Goal: Task Accomplishment & Management: Complete application form

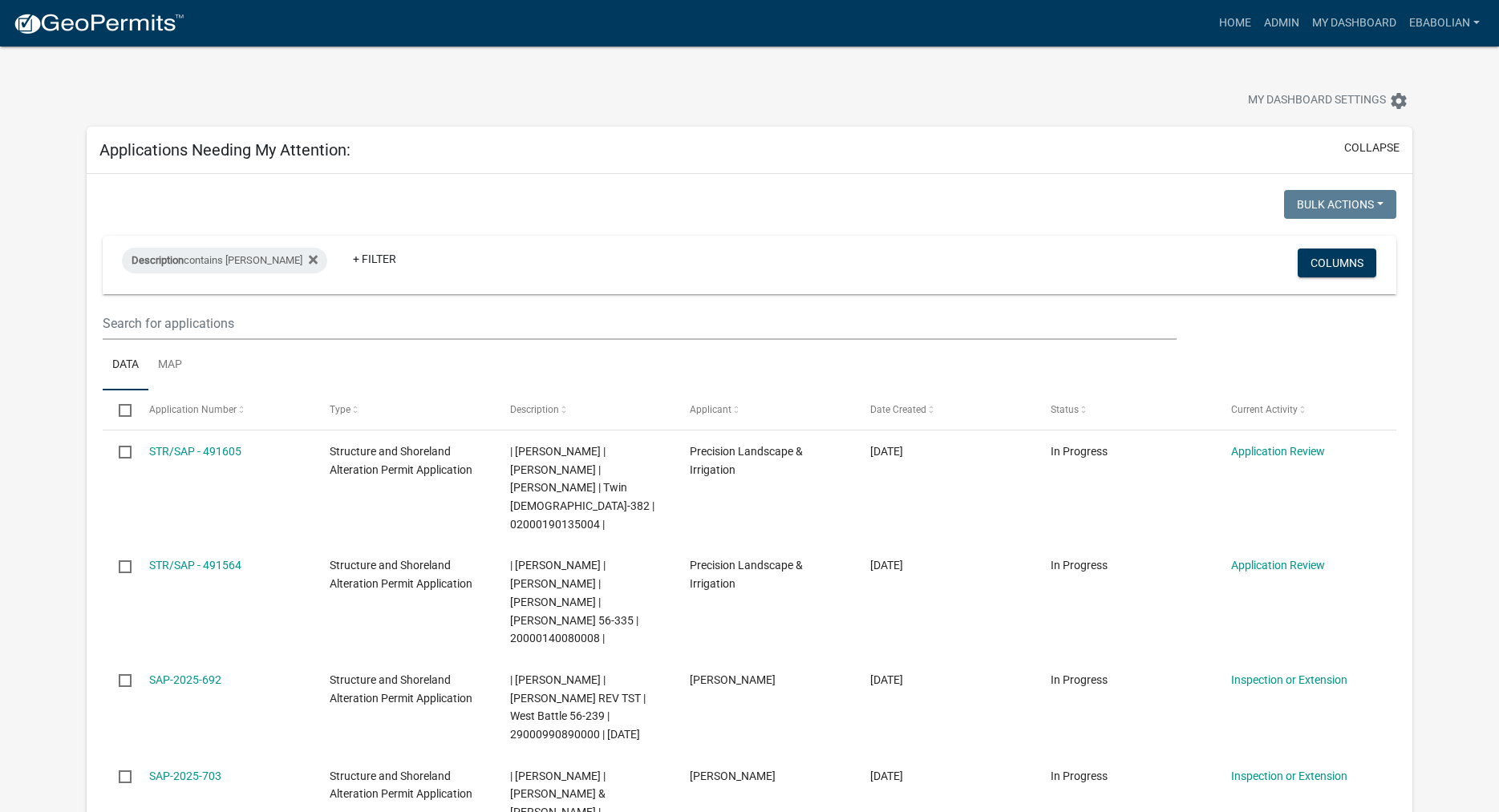
select select "3: 100"
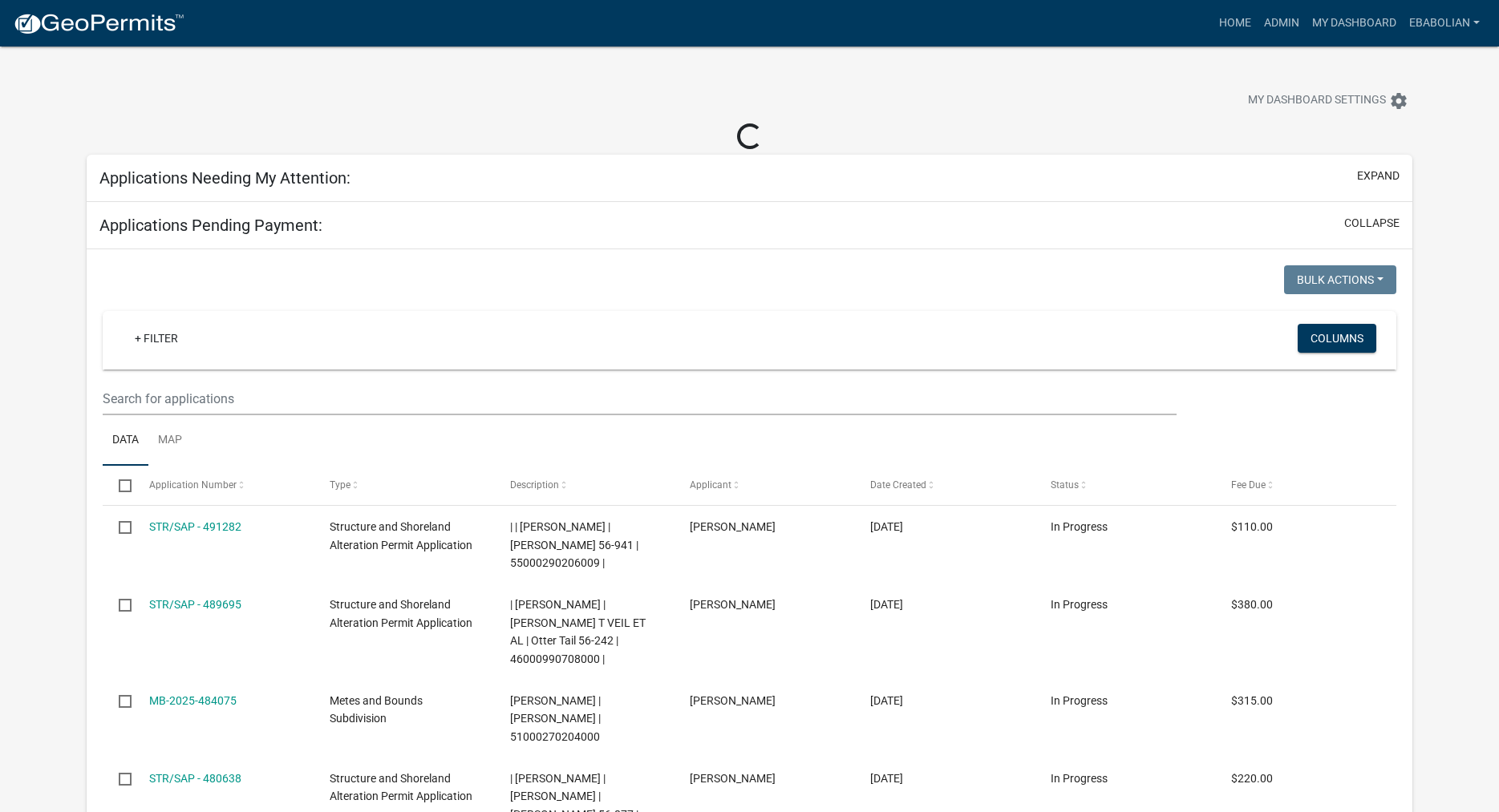
select select "3: 100"
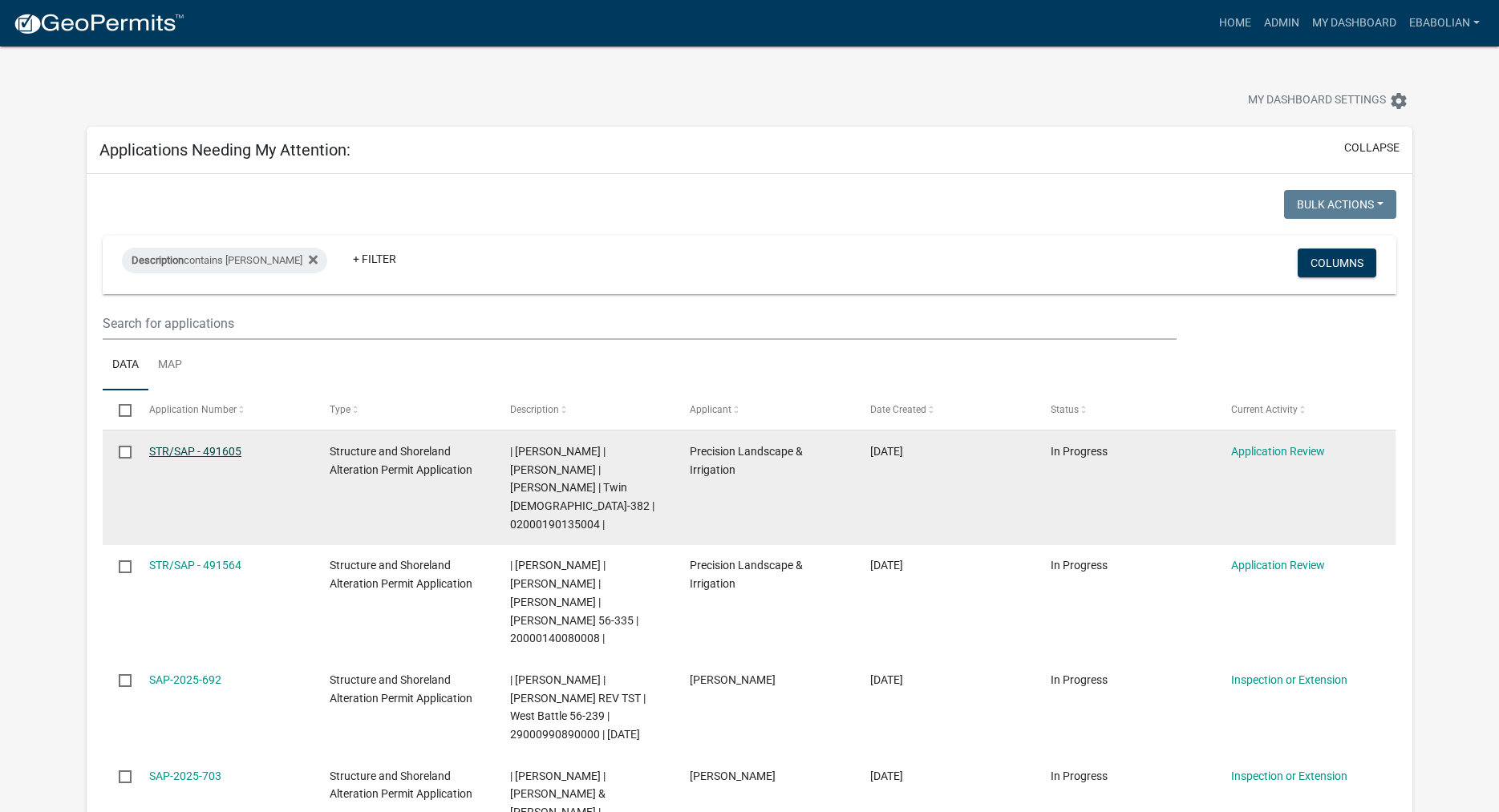
click at [189, 454] on link "STR/SAP - 491605" at bounding box center [195, 451] width 92 height 13
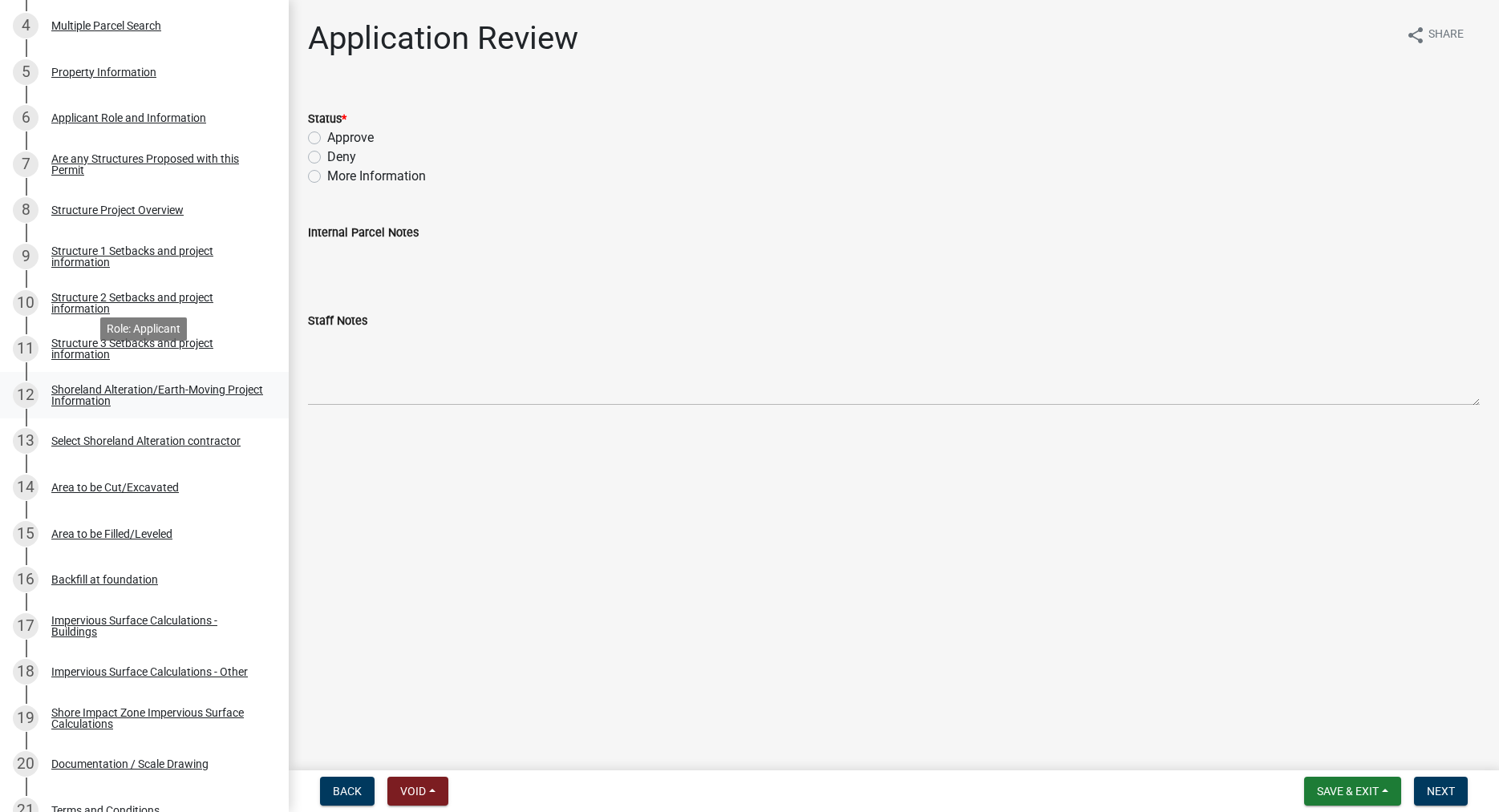
scroll to position [491, 0]
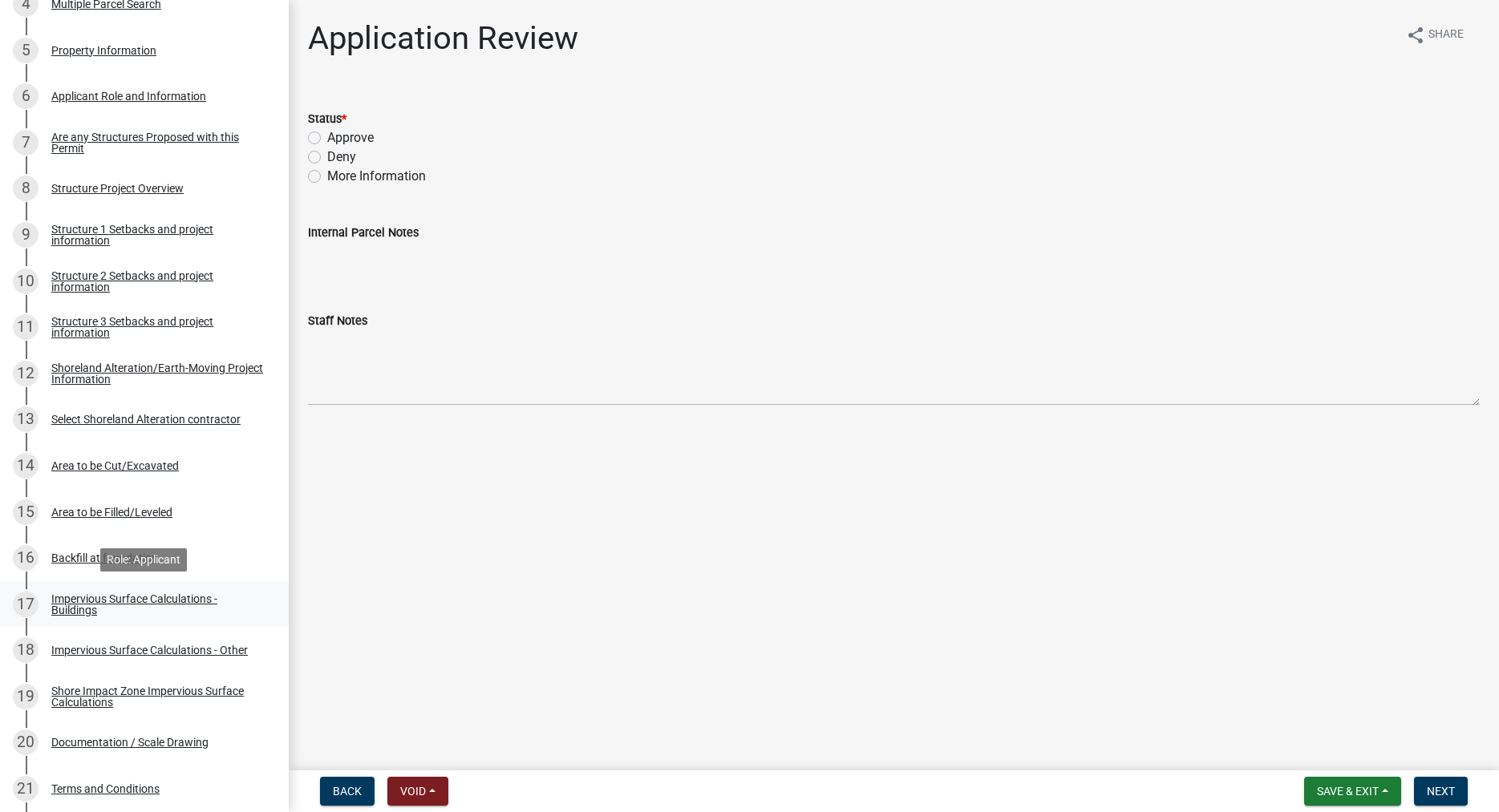
click at [87, 598] on div "Impervious Surface Calculations - Buildings" at bounding box center [157, 604] width 212 height 23
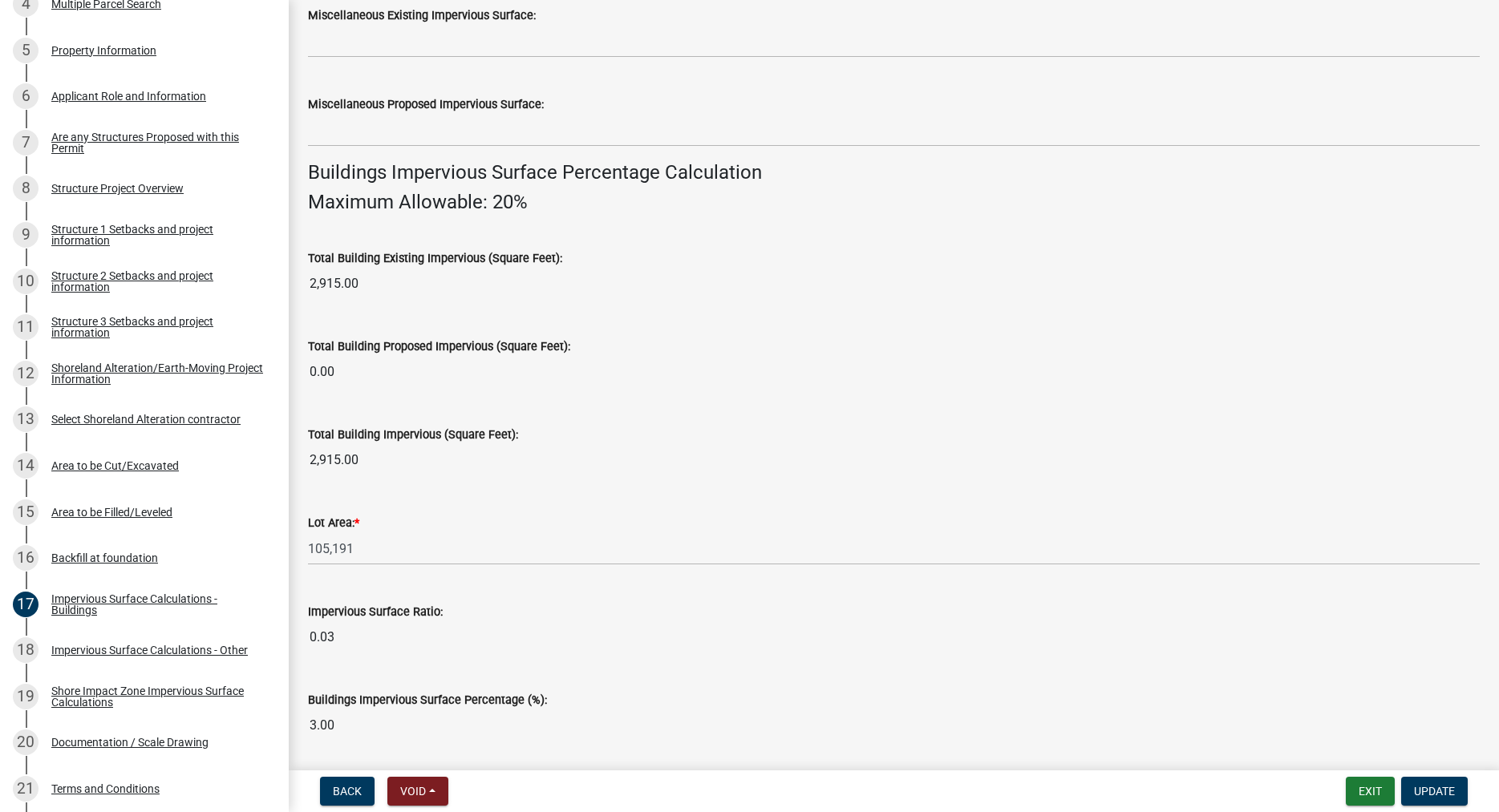
scroll to position [1006, 0]
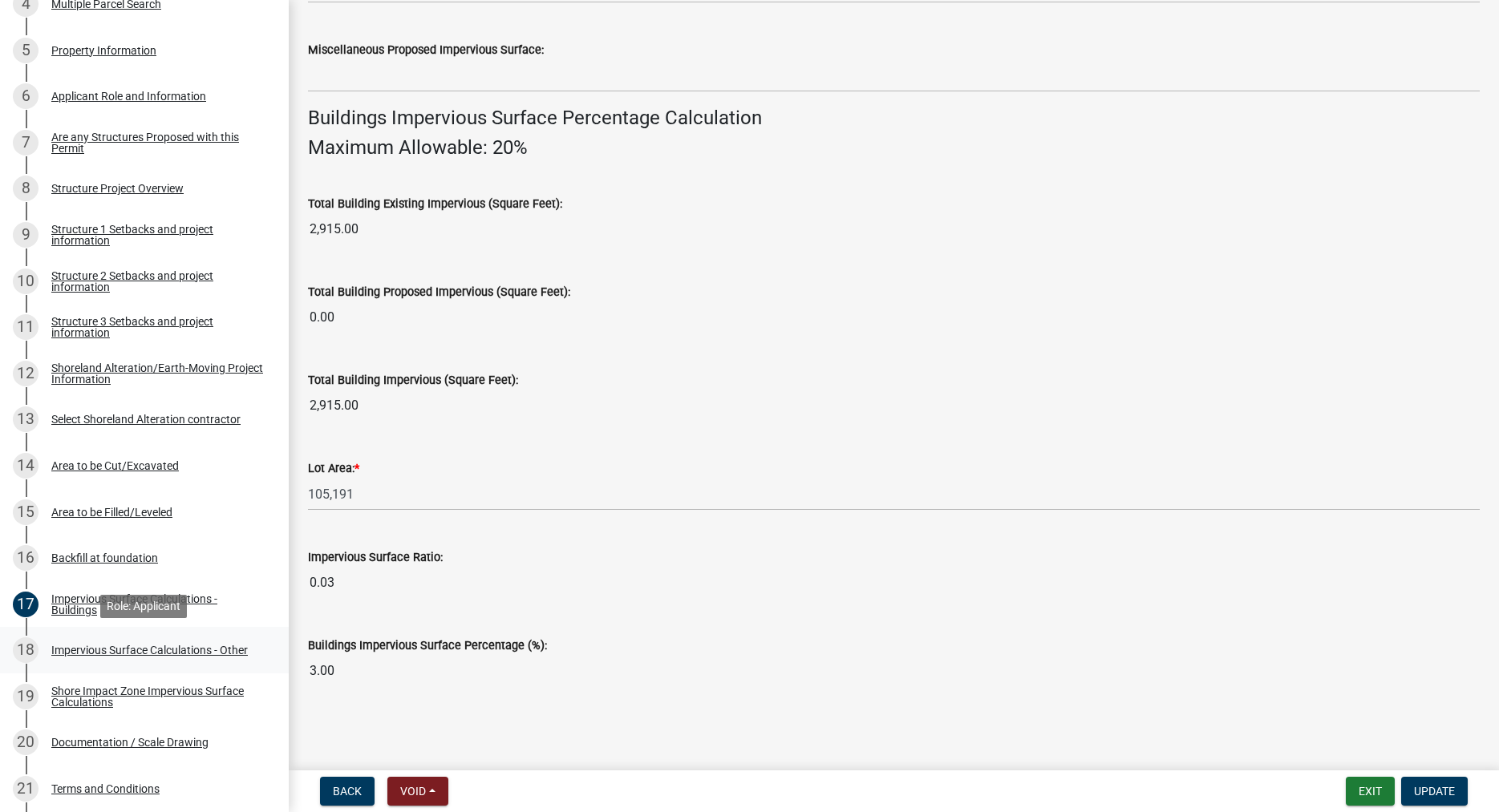
click at [135, 649] on div "Impervious Surface Calculations - Other" at bounding box center [149, 650] width 196 height 11
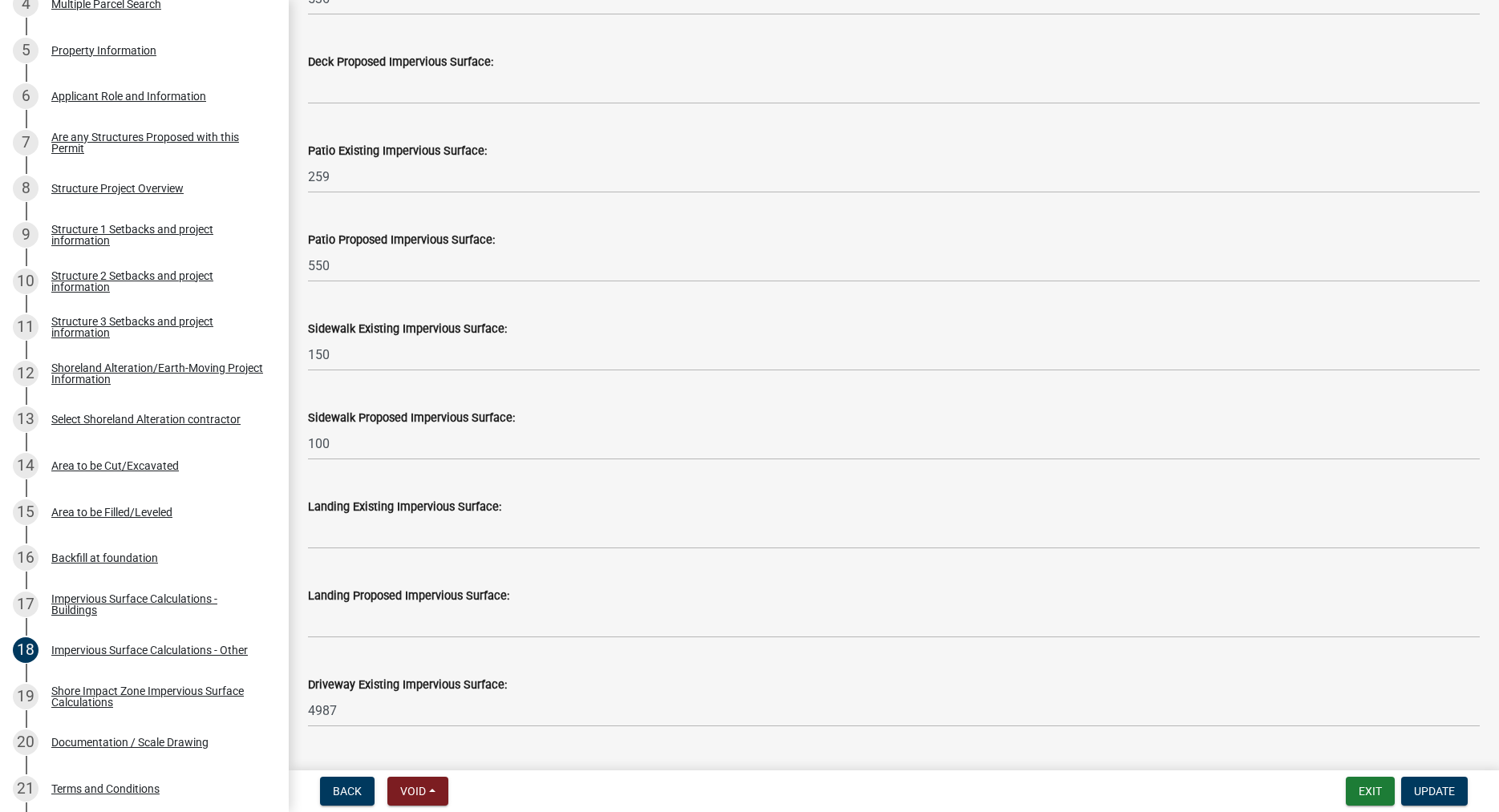
scroll to position [0, 0]
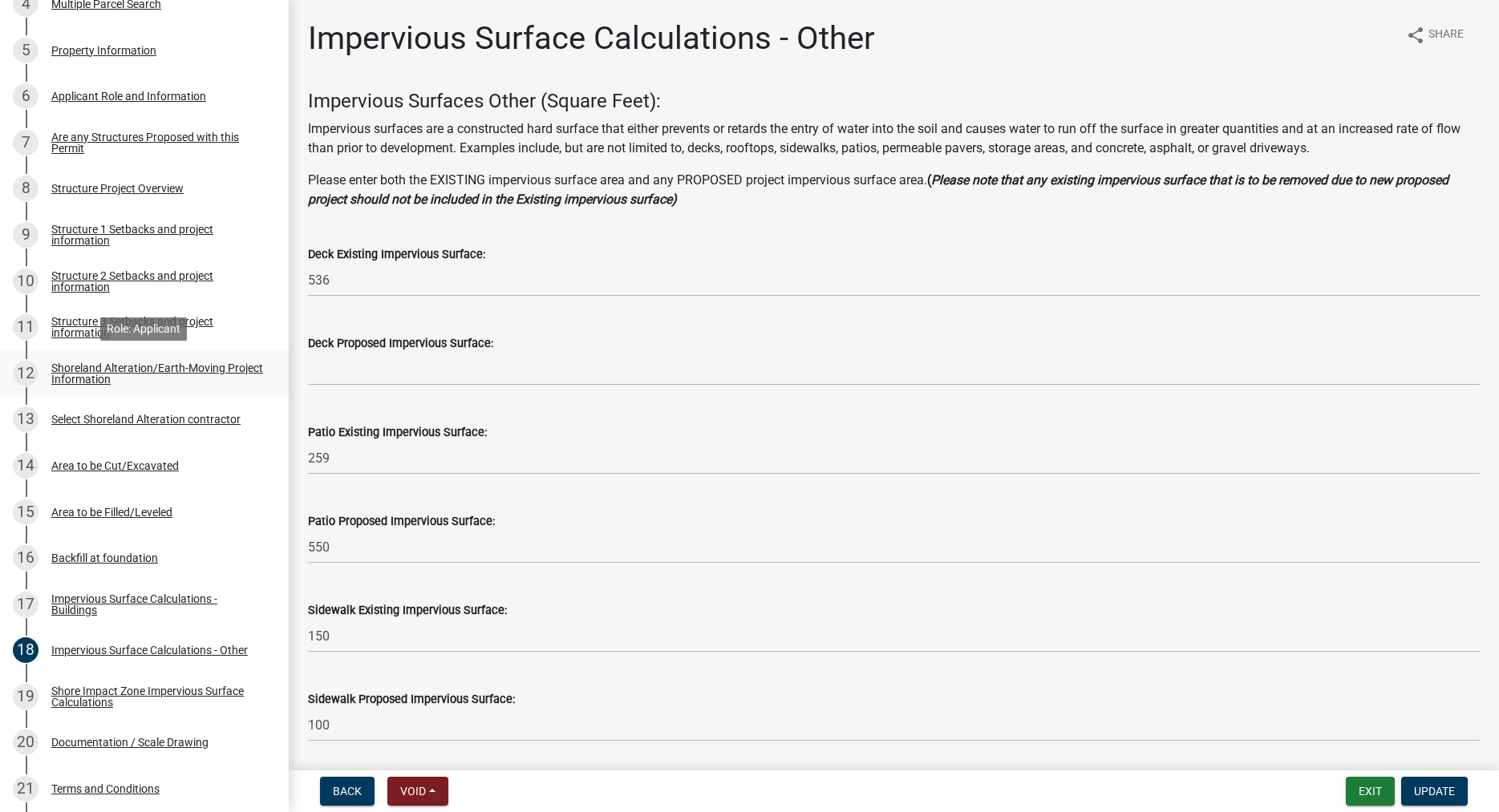
click at [83, 371] on div "Shoreland Alteration/Earth-Moving Project Information" at bounding box center [157, 373] width 212 height 23
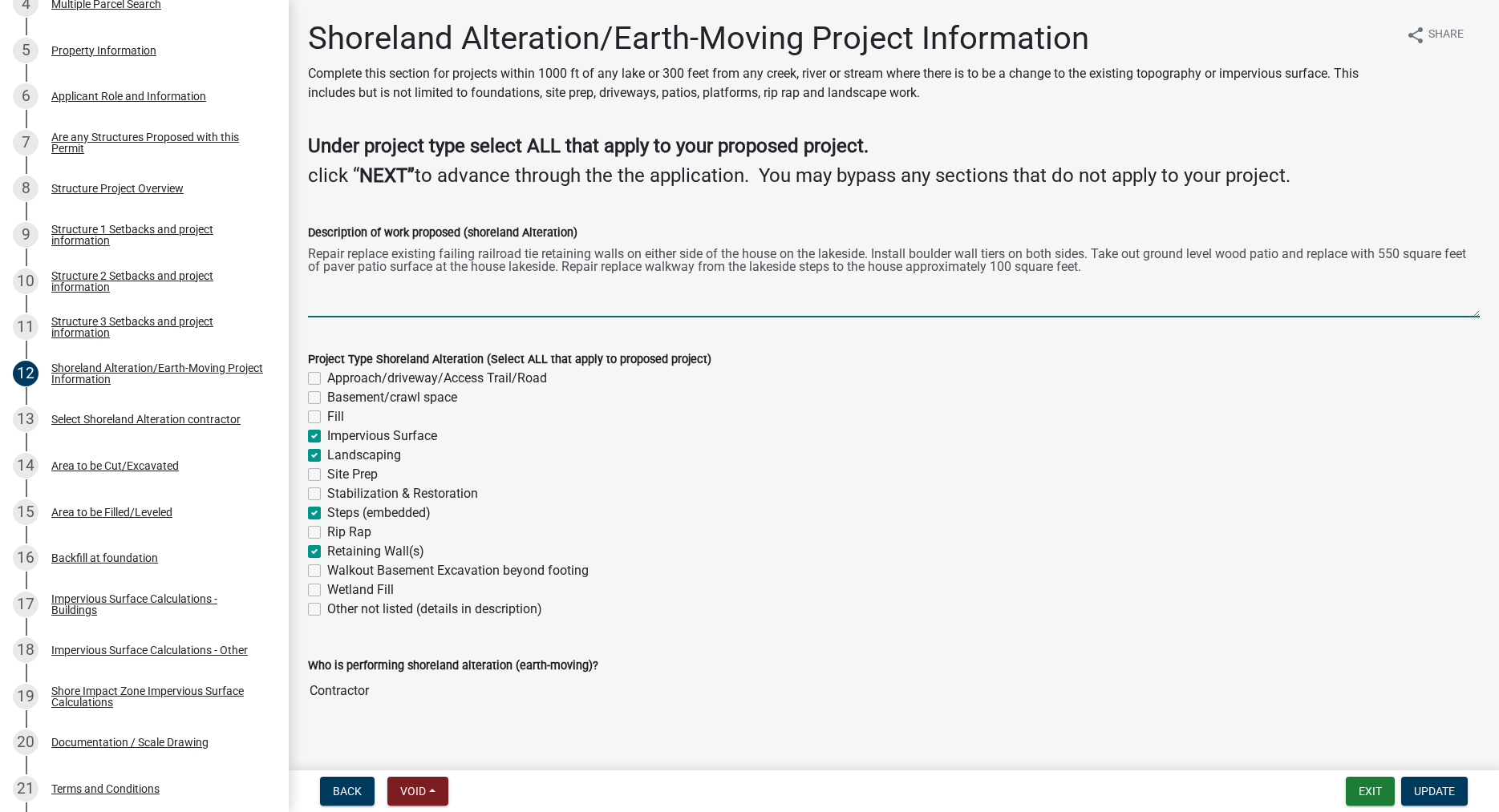
drag, startPoint x: 309, startPoint y: 256, endPoint x: 1104, endPoint y: 323, distance: 797.8
click at [1104, 318] on textarea "Repair replace existing failing railroad tie retaining walls on either side of …" at bounding box center [894, 280] width 1172 height 76
click at [154, 462] on div "Area to be Cut/Excavated" at bounding box center [115, 465] width 128 height 11
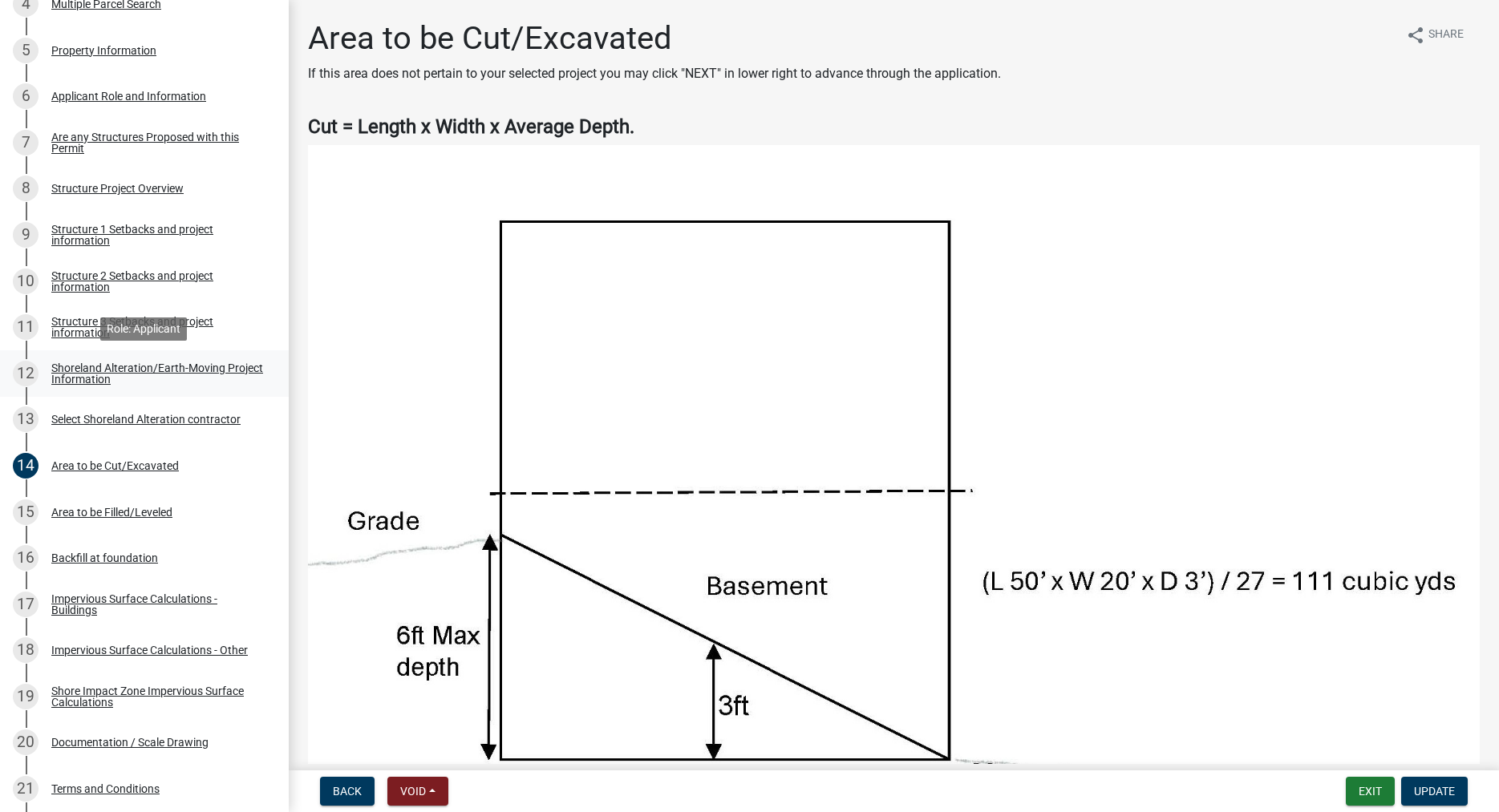
click at [89, 370] on div "Shoreland Alteration/Earth-Moving Project Information" at bounding box center [157, 373] width 212 height 23
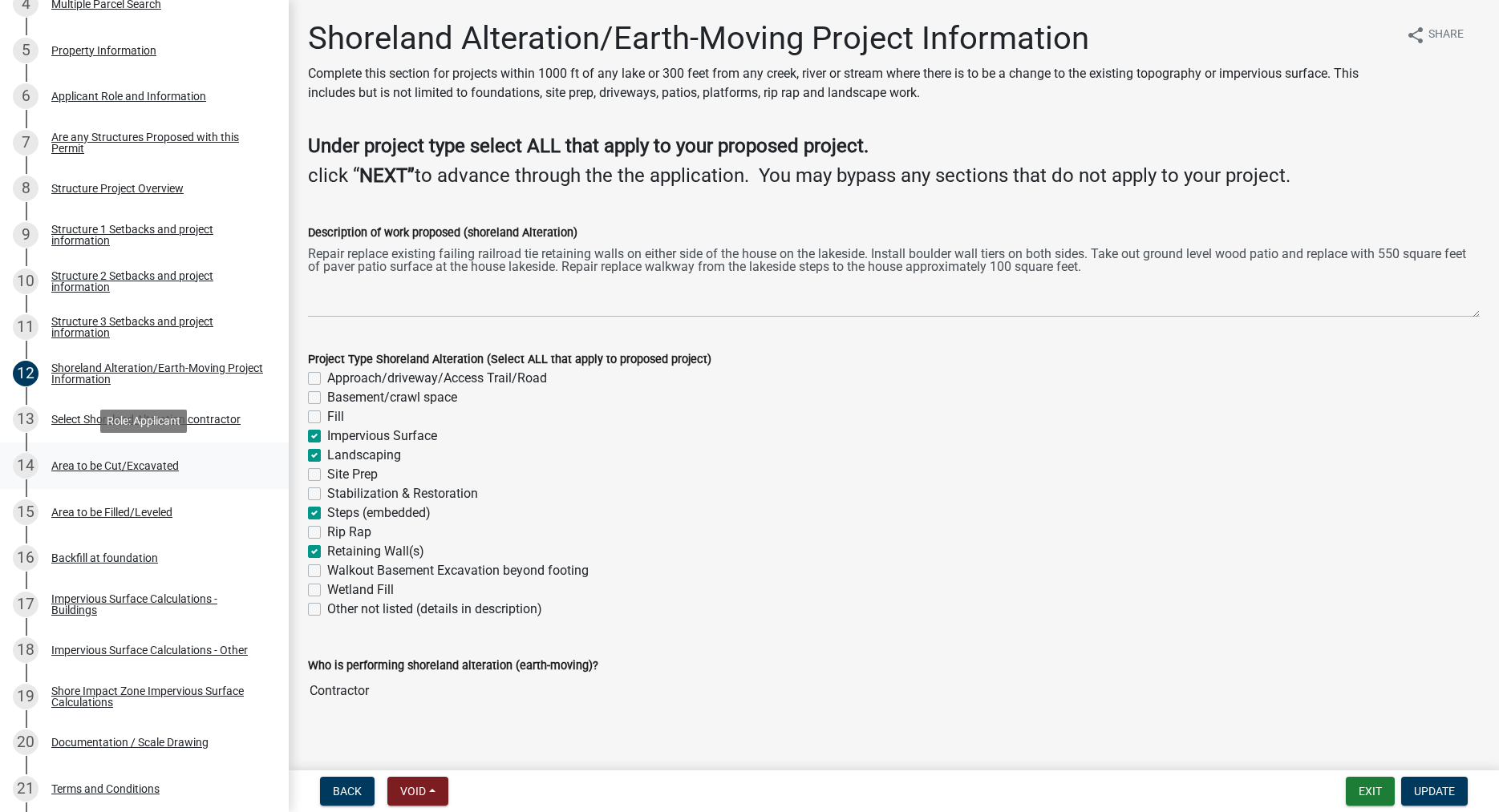
click at [102, 462] on div "Area to be Cut/Excavated" at bounding box center [115, 465] width 128 height 11
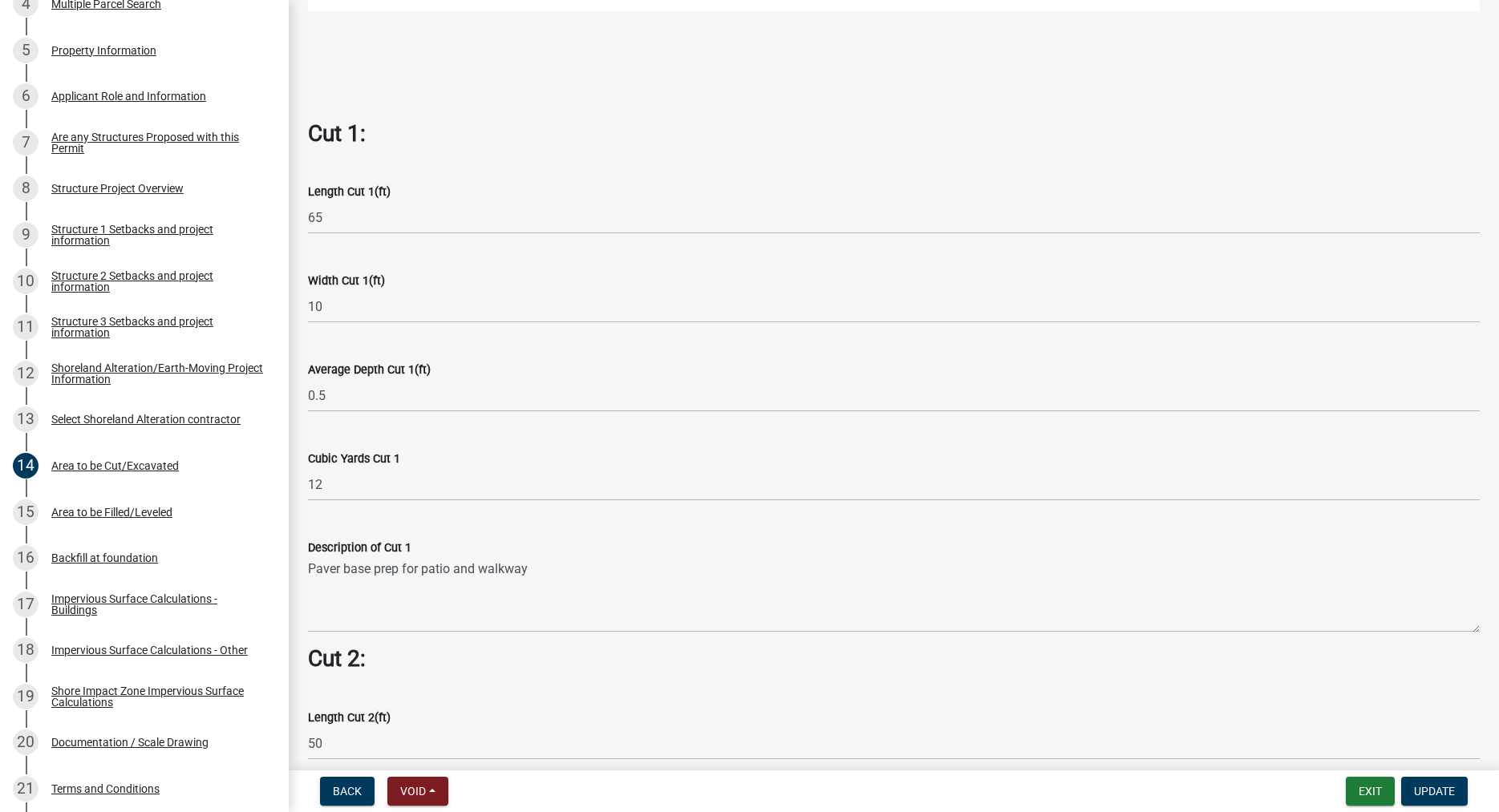
scroll to position [914, 0]
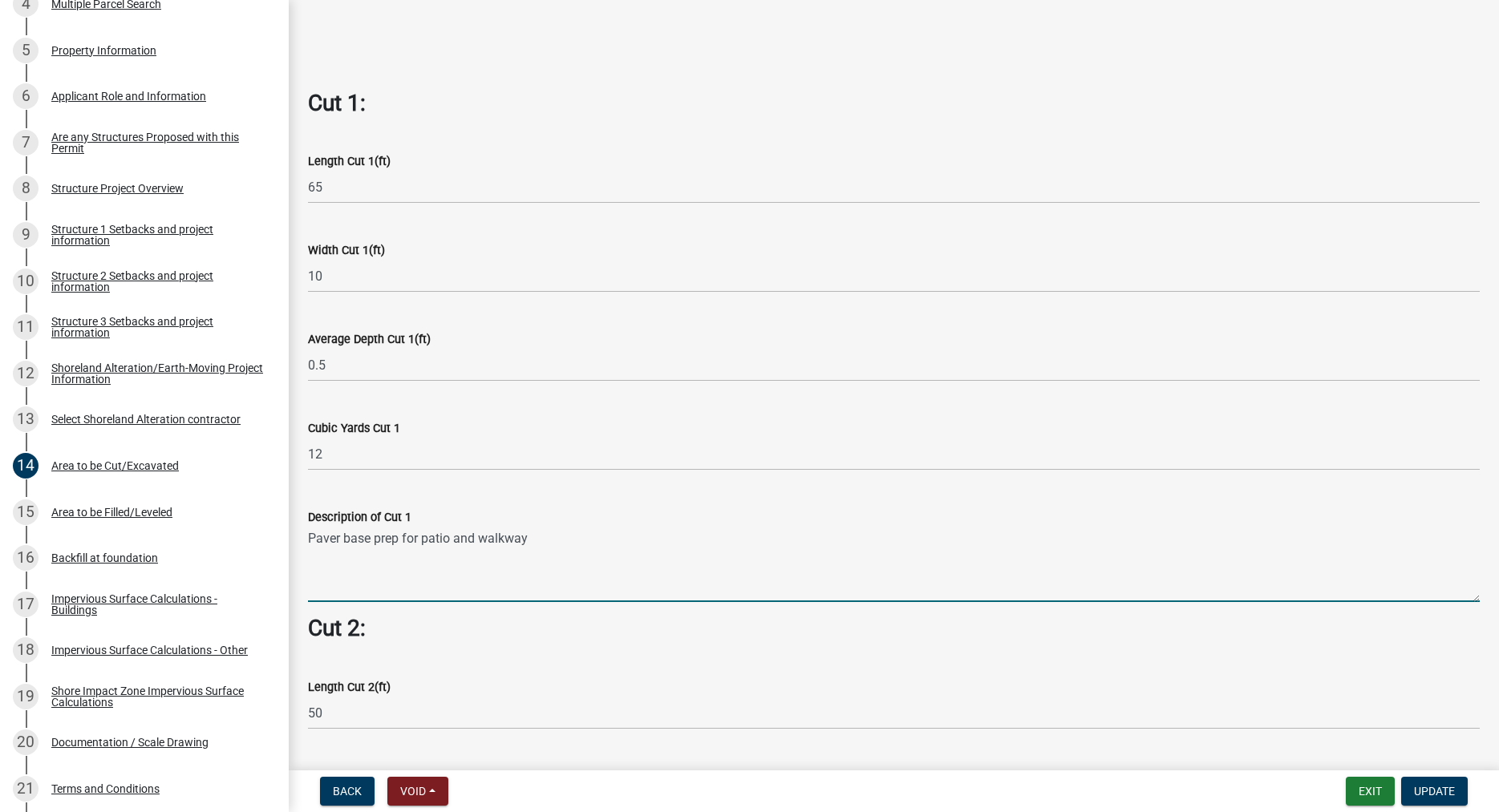
drag, startPoint x: 538, startPoint y: 543, endPoint x: 309, endPoint y: 538, distance: 229.1
click at [309, 538] on textarea "Paver base prep for patio and walkway" at bounding box center [894, 564] width 1172 height 76
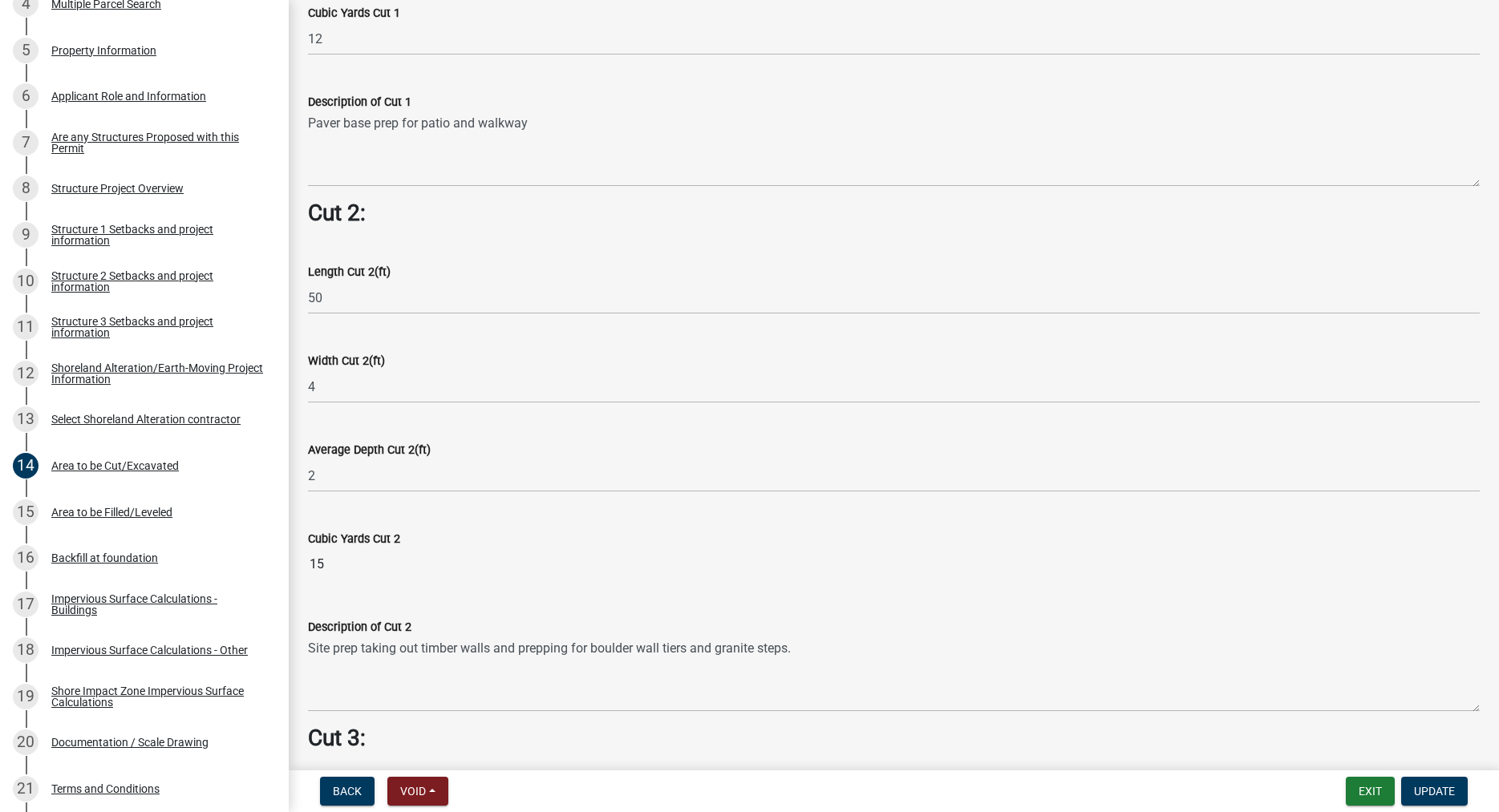
scroll to position [1371, 0]
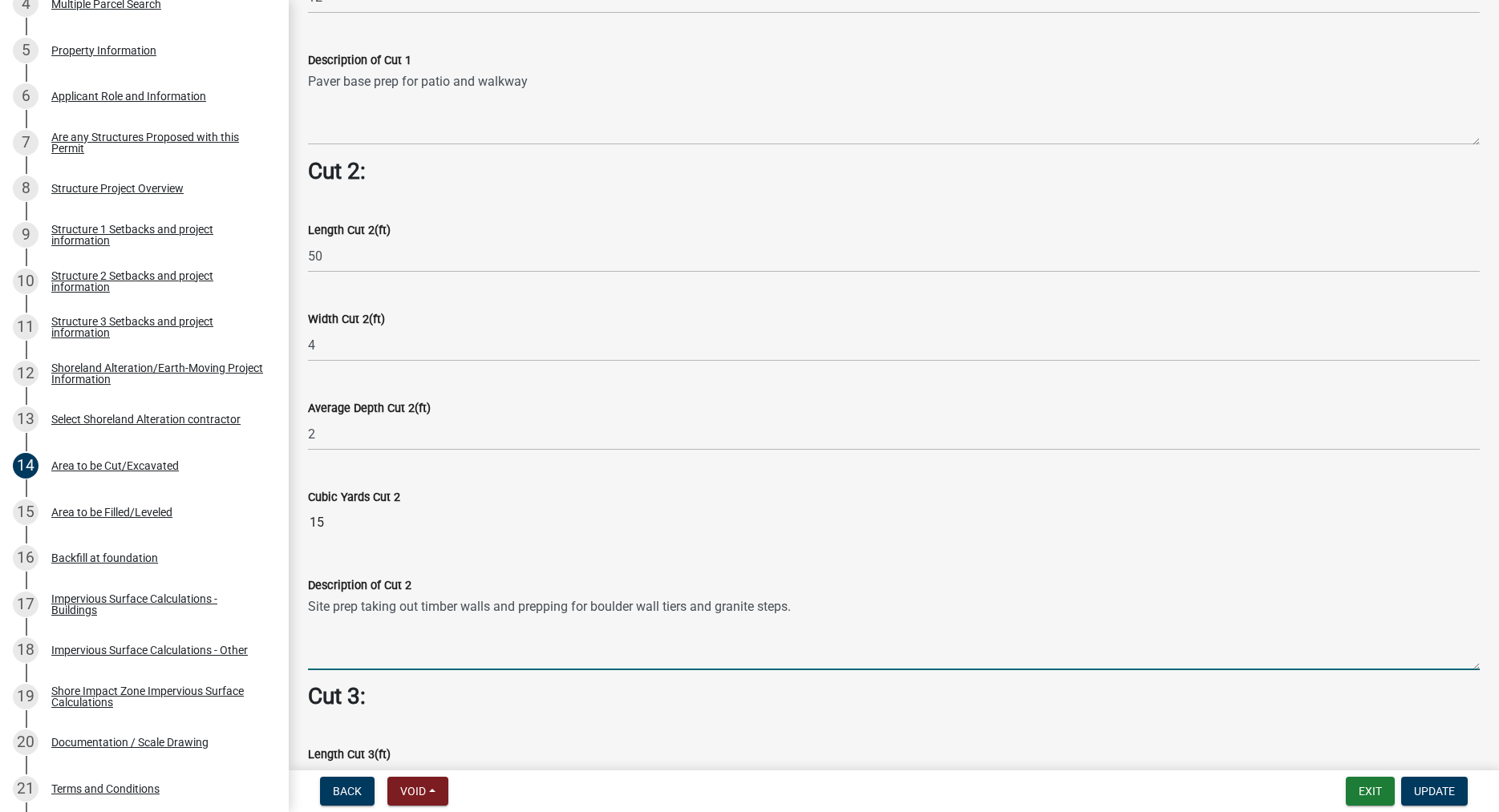
drag, startPoint x: 799, startPoint y: 605, endPoint x: 307, endPoint y: 602, distance: 492.0
click at [308, 602] on textarea "Site prep taking out timber walls and prepping for boulder wall tiers and grani…" at bounding box center [894, 632] width 1172 height 76
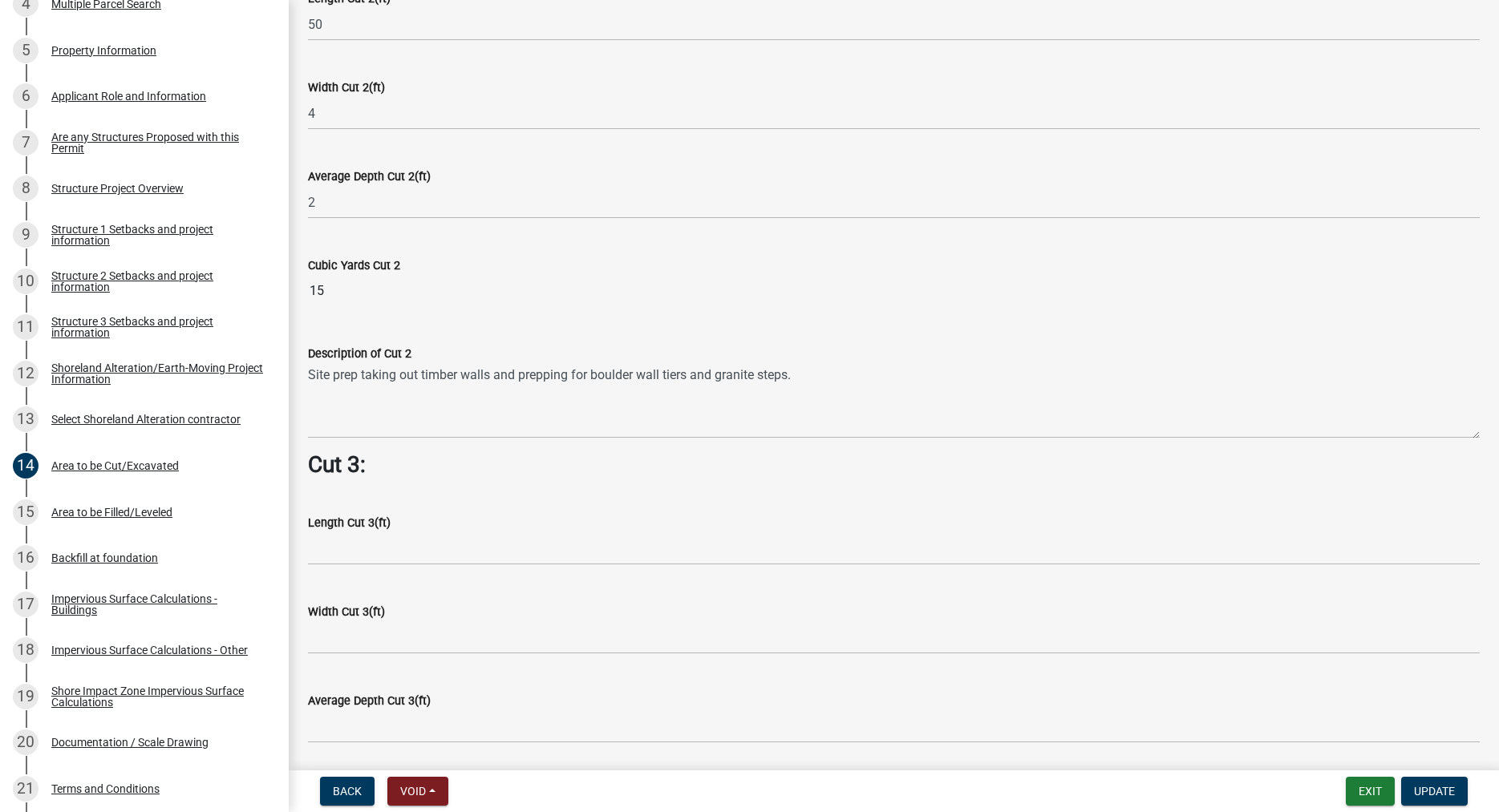
scroll to position [1462, 0]
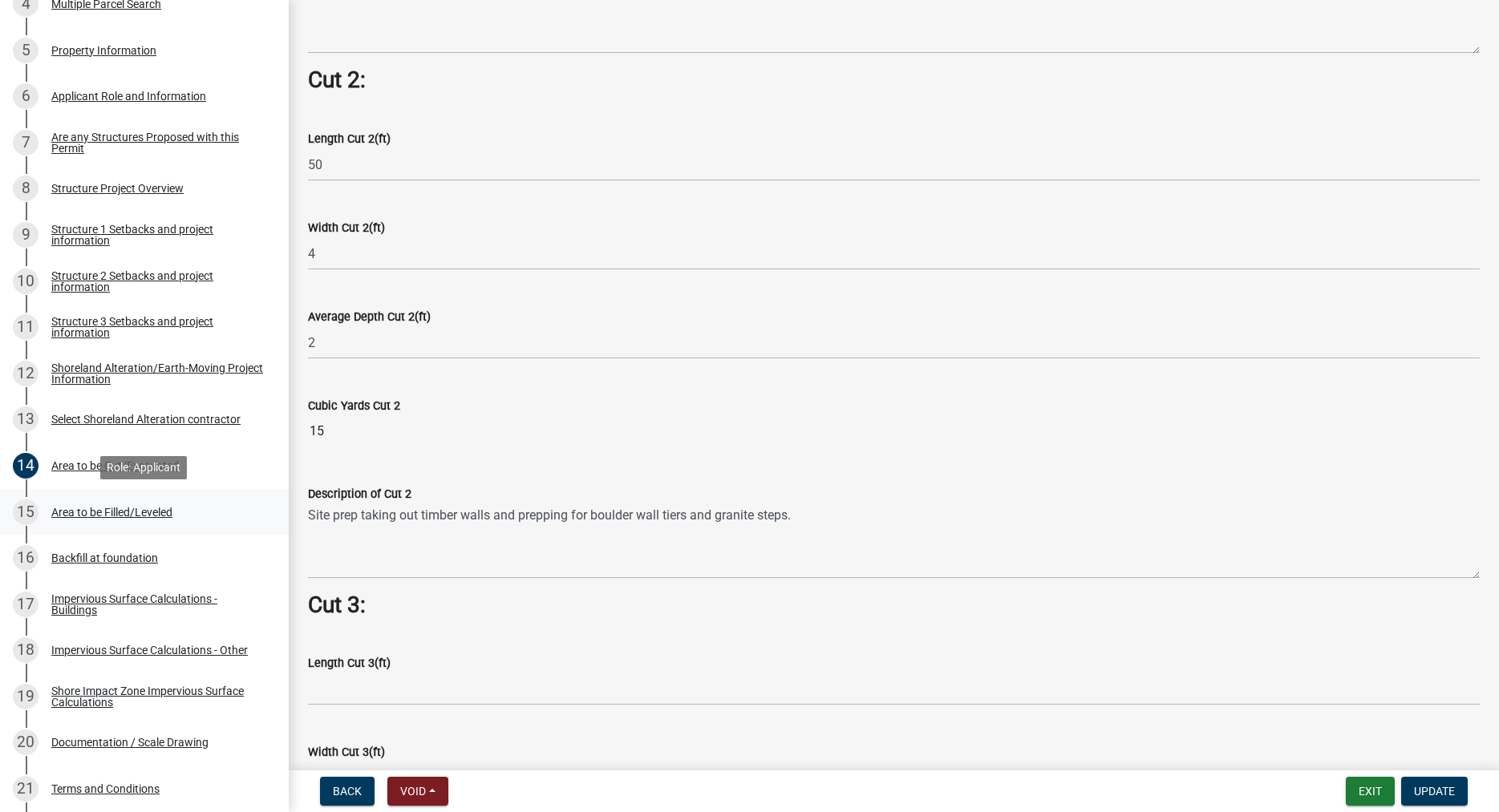
click at [99, 512] on div "Area to be Filled/Leveled" at bounding box center [111, 512] width 121 height 11
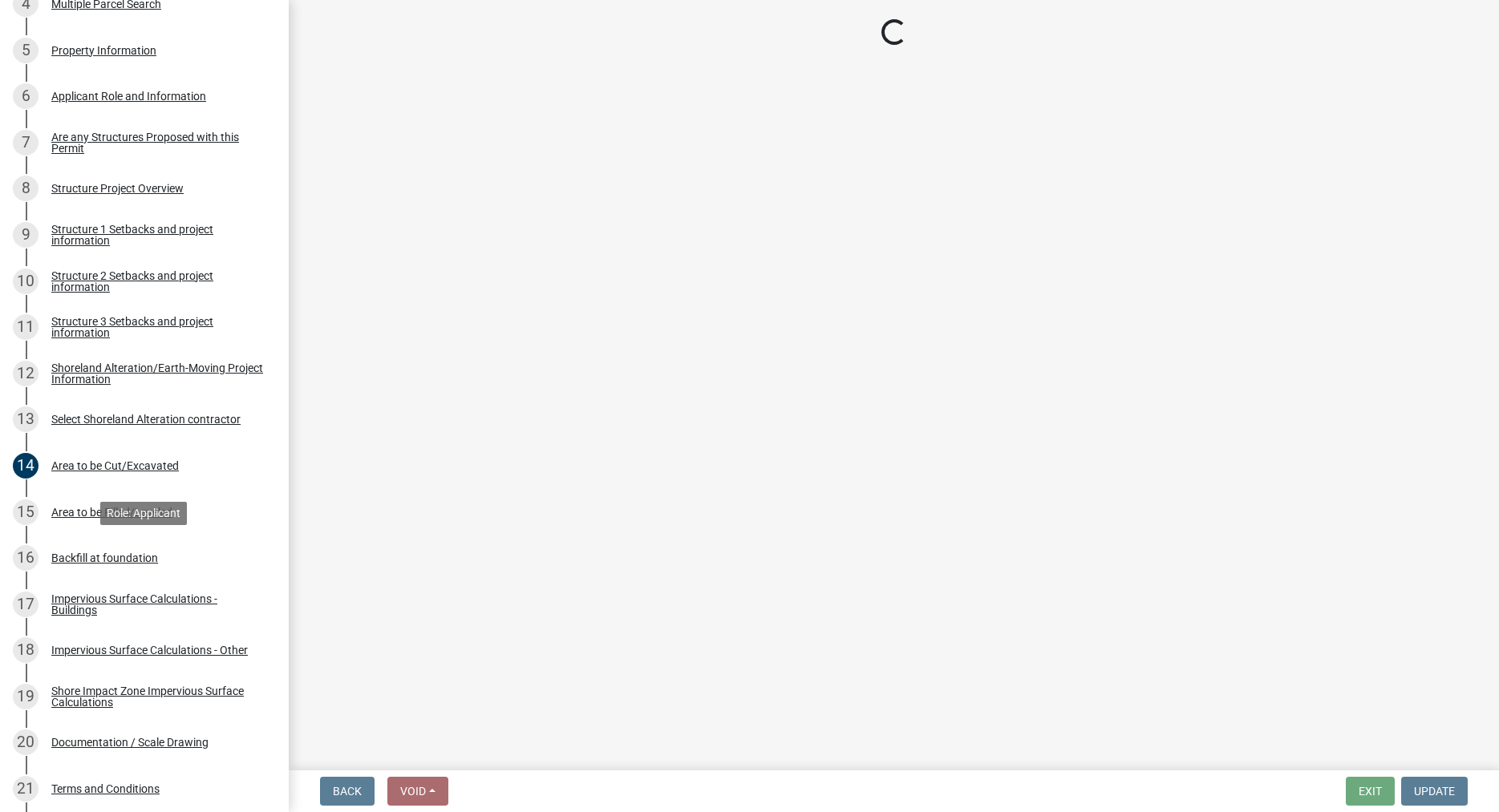
scroll to position [0, 0]
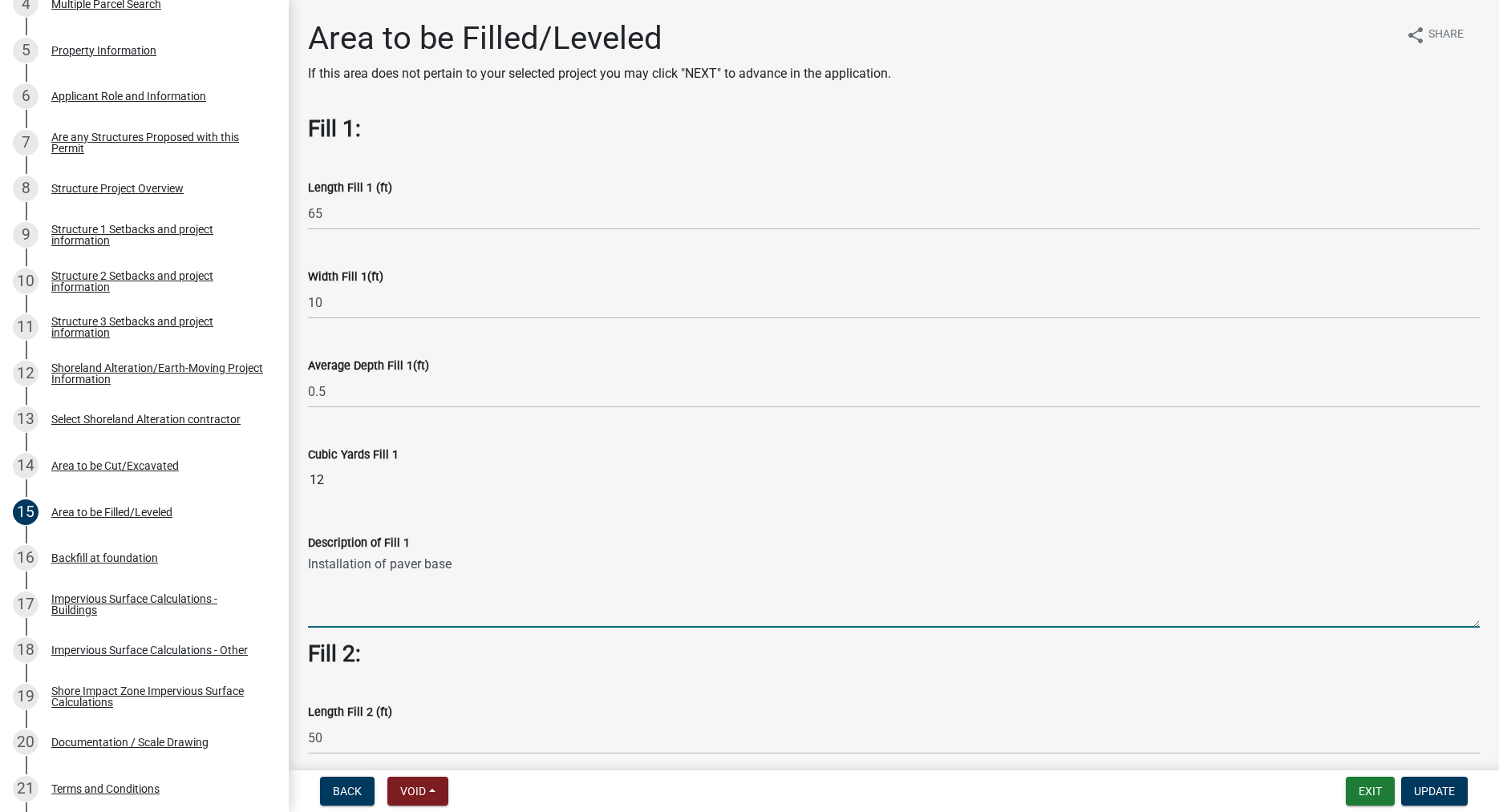
drag, startPoint x: 457, startPoint y: 567, endPoint x: 303, endPoint y: 564, distance: 154.0
click at [308, 564] on textarea "Installation of paver base" at bounding box center [894, 590] width 1172 height 76
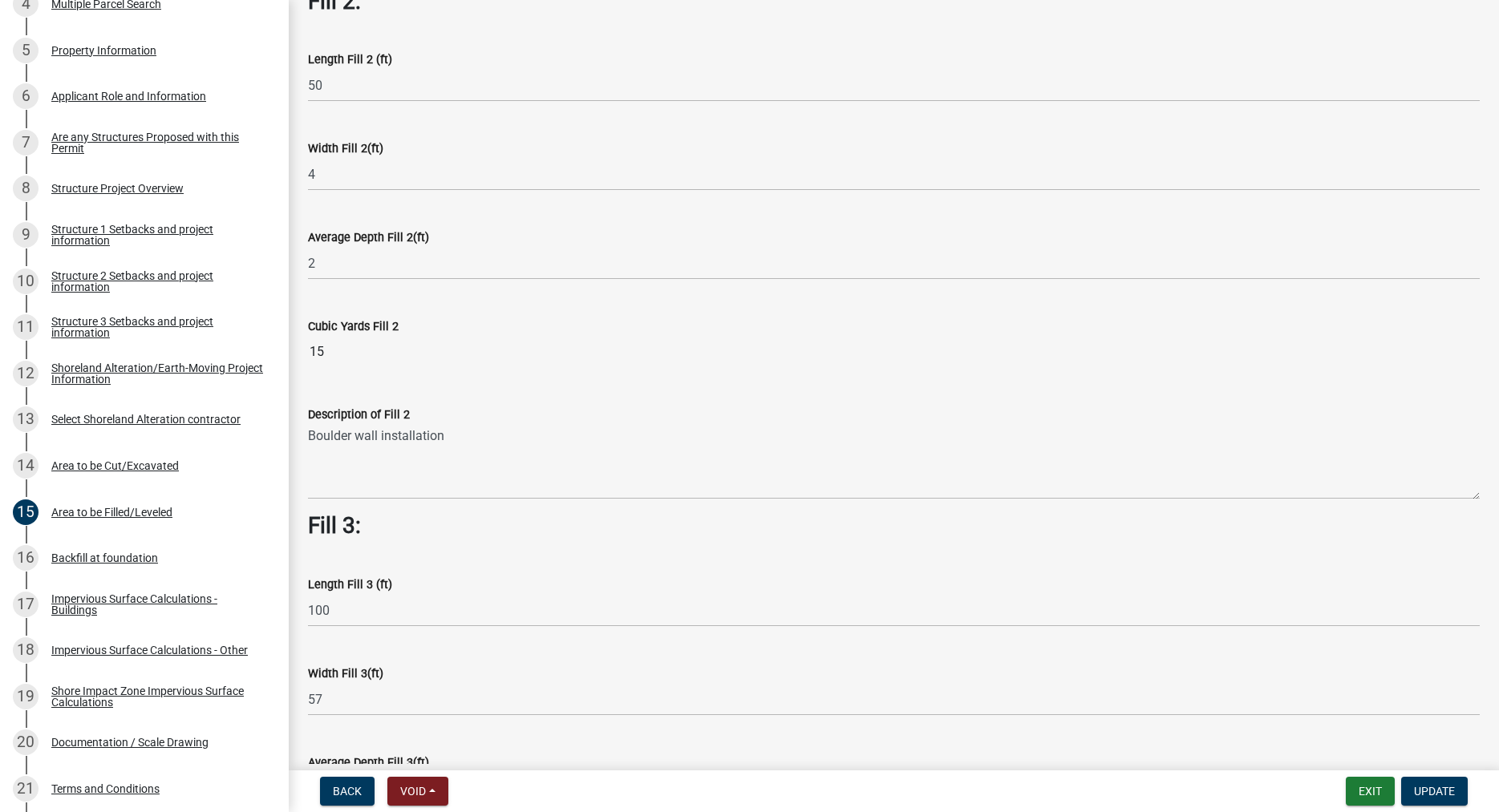
scroll to position [549, 0]
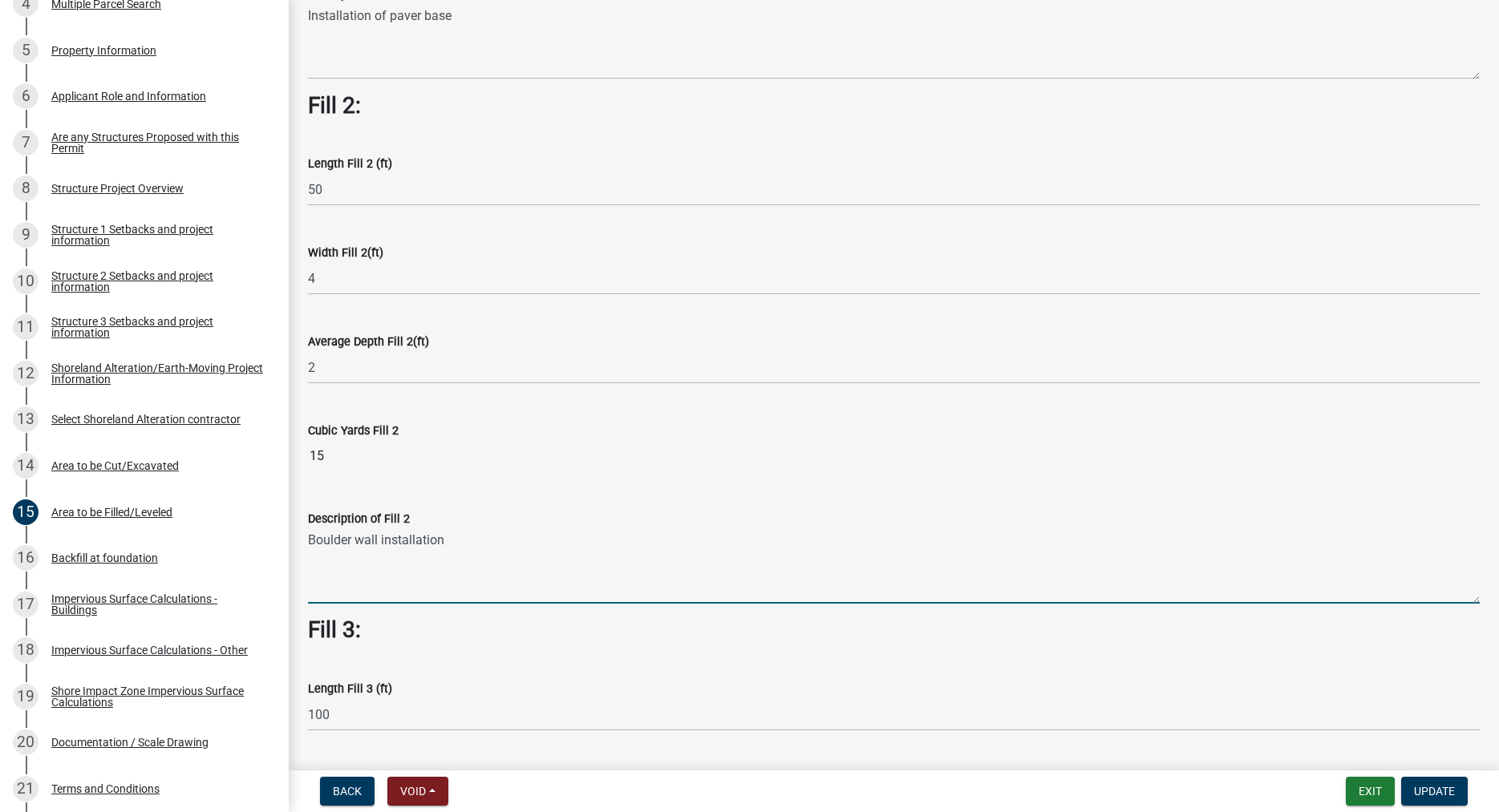
drag, startPoint x: 453, startPoint y: 542, endPoint x: 298, endPoint y: 541, distance: 155.0
click at [308, 541] on textarea "Boulder wall installation" at bounding box center [894, 566] width 1172 height 76
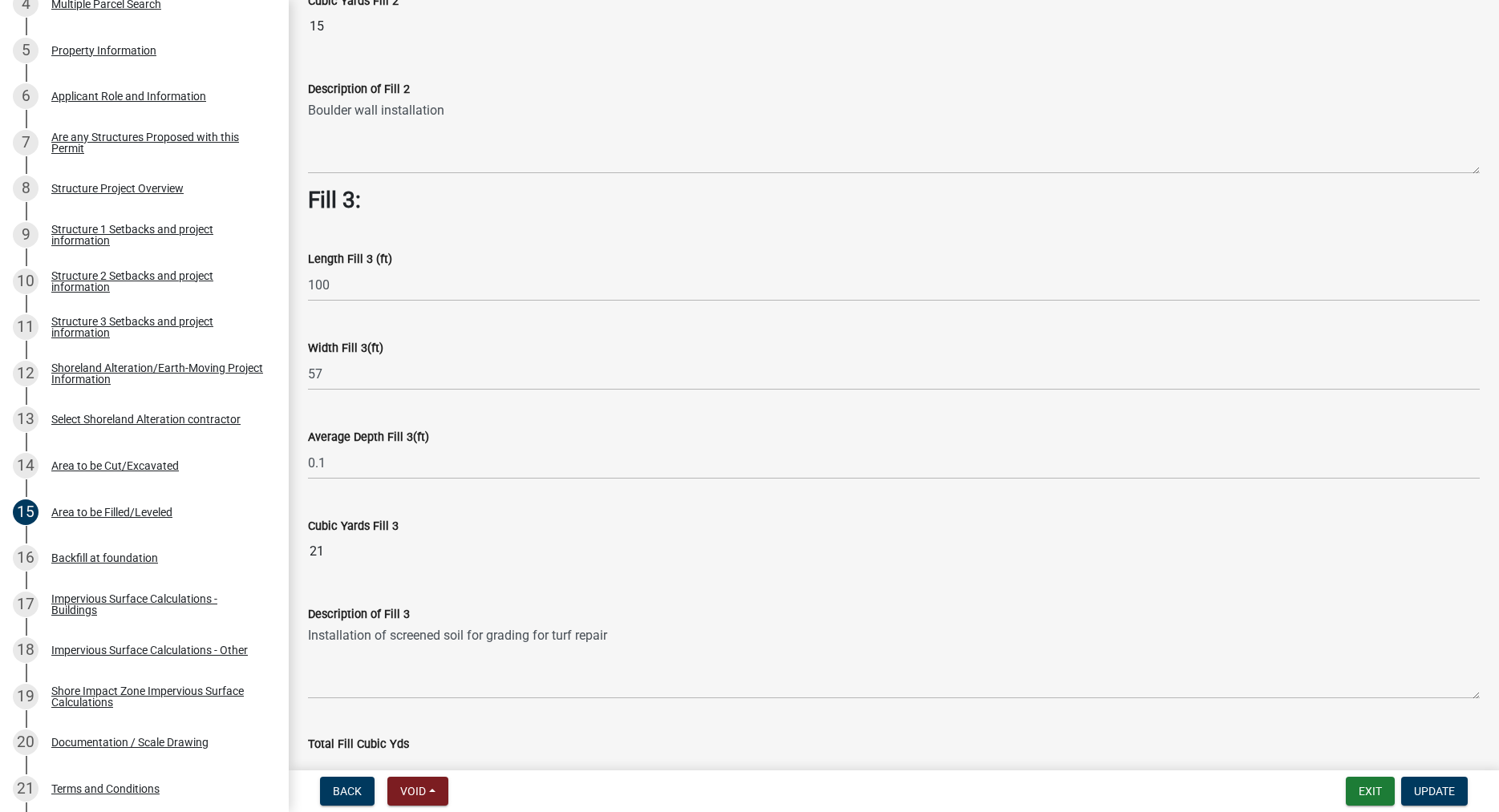
scroll to position [1006, 0]
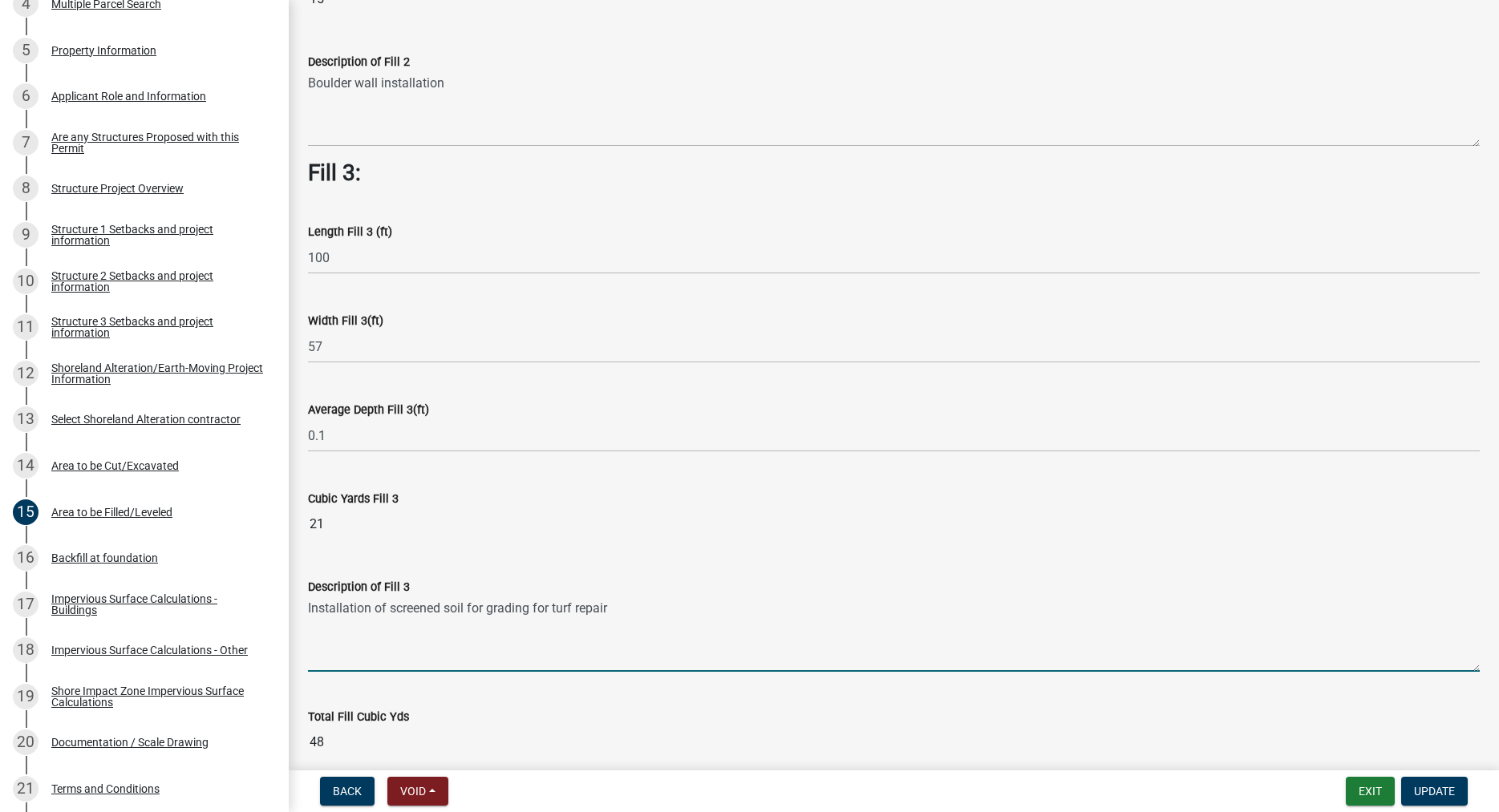
drag, startPoint x: 622, startPoint y: 610, endPoint x: 309, endPoint y: 616, distance: 313.1
click at [309, 616] on textarea "Installation of screened soil for grading for turf repair" at bounding box center [894, 634] width 1172 height 76
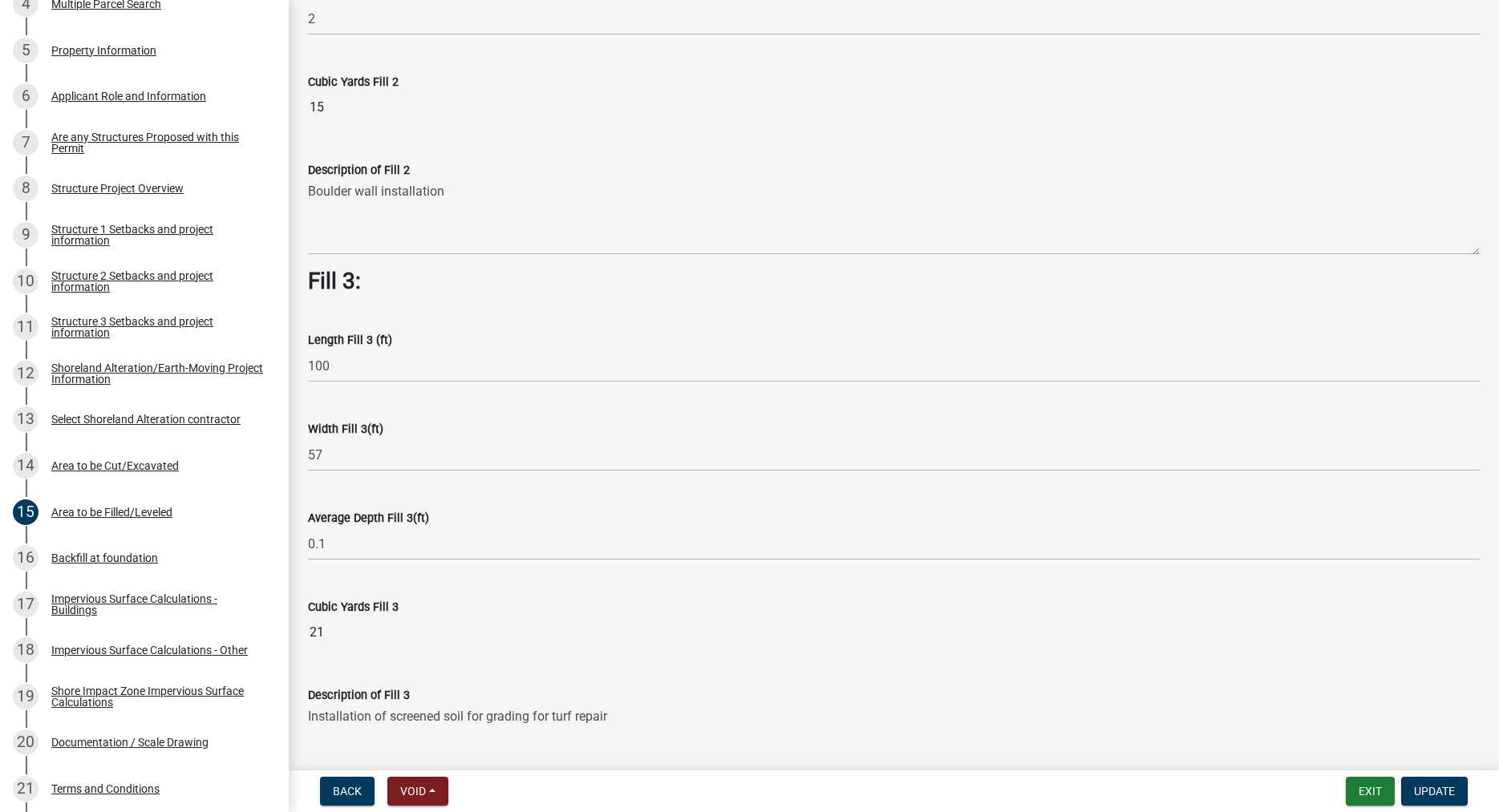
scroll to position [822, 0]
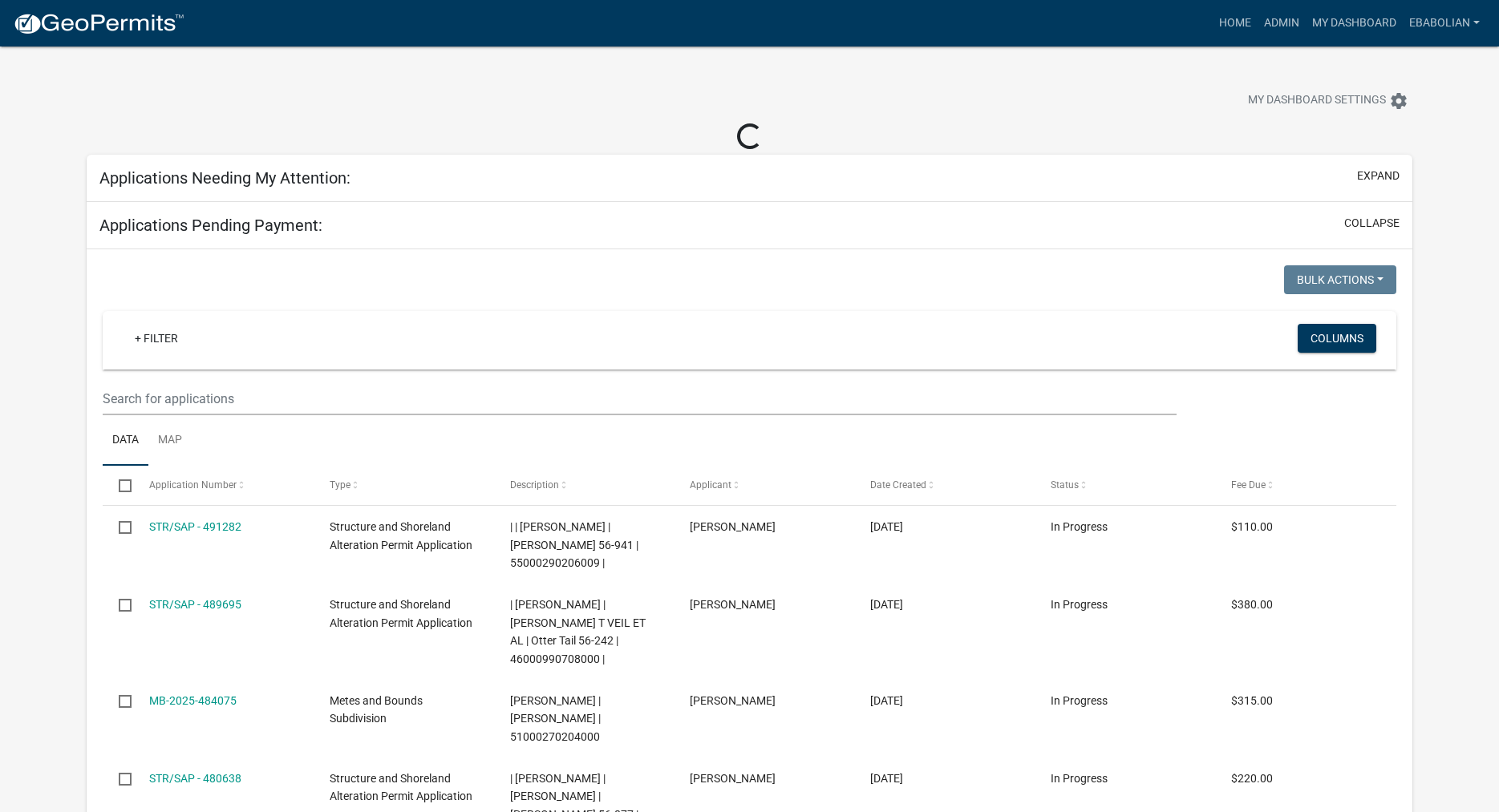
select select "3: 100"
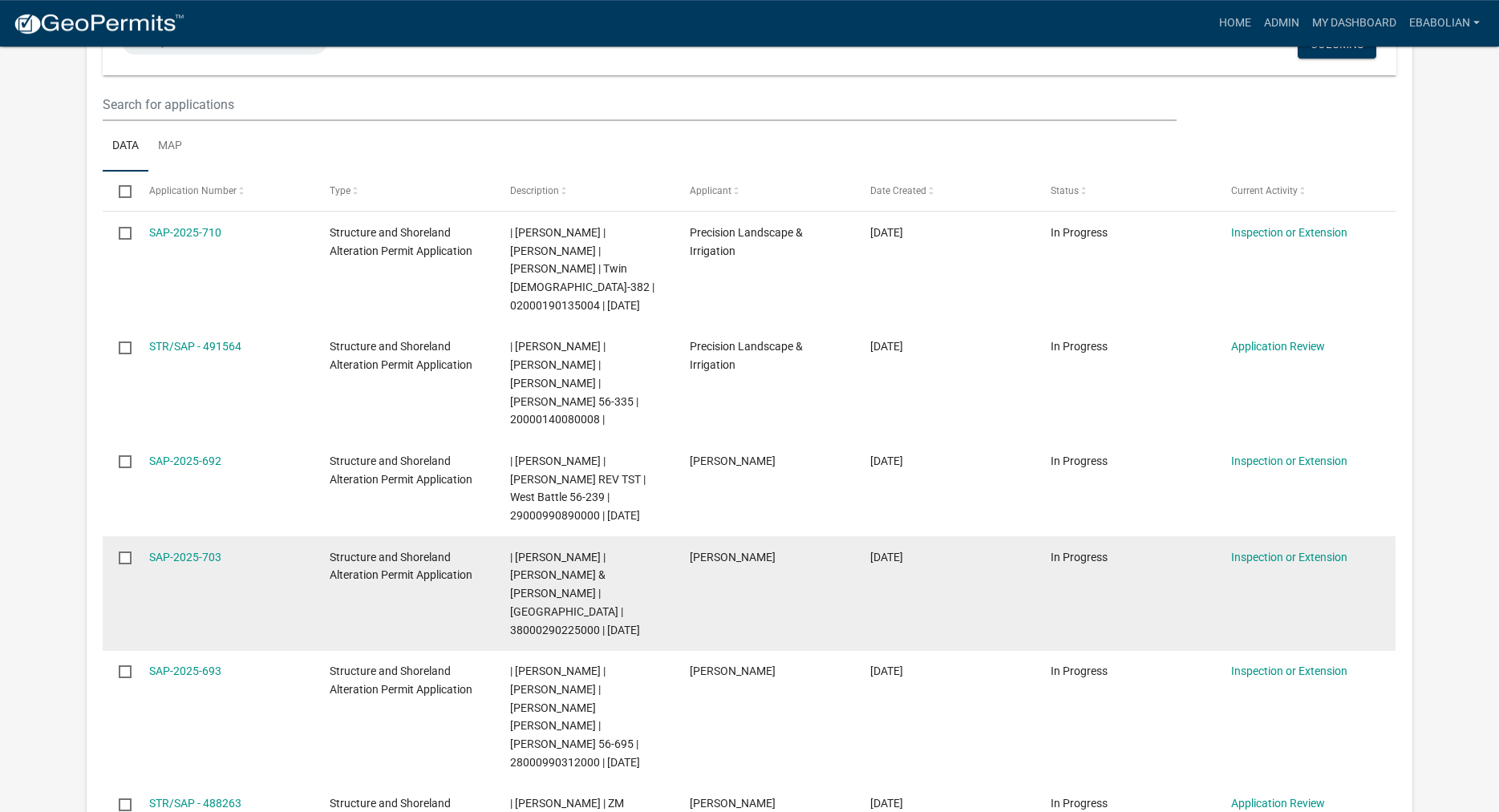
scroll to position [246, 0]
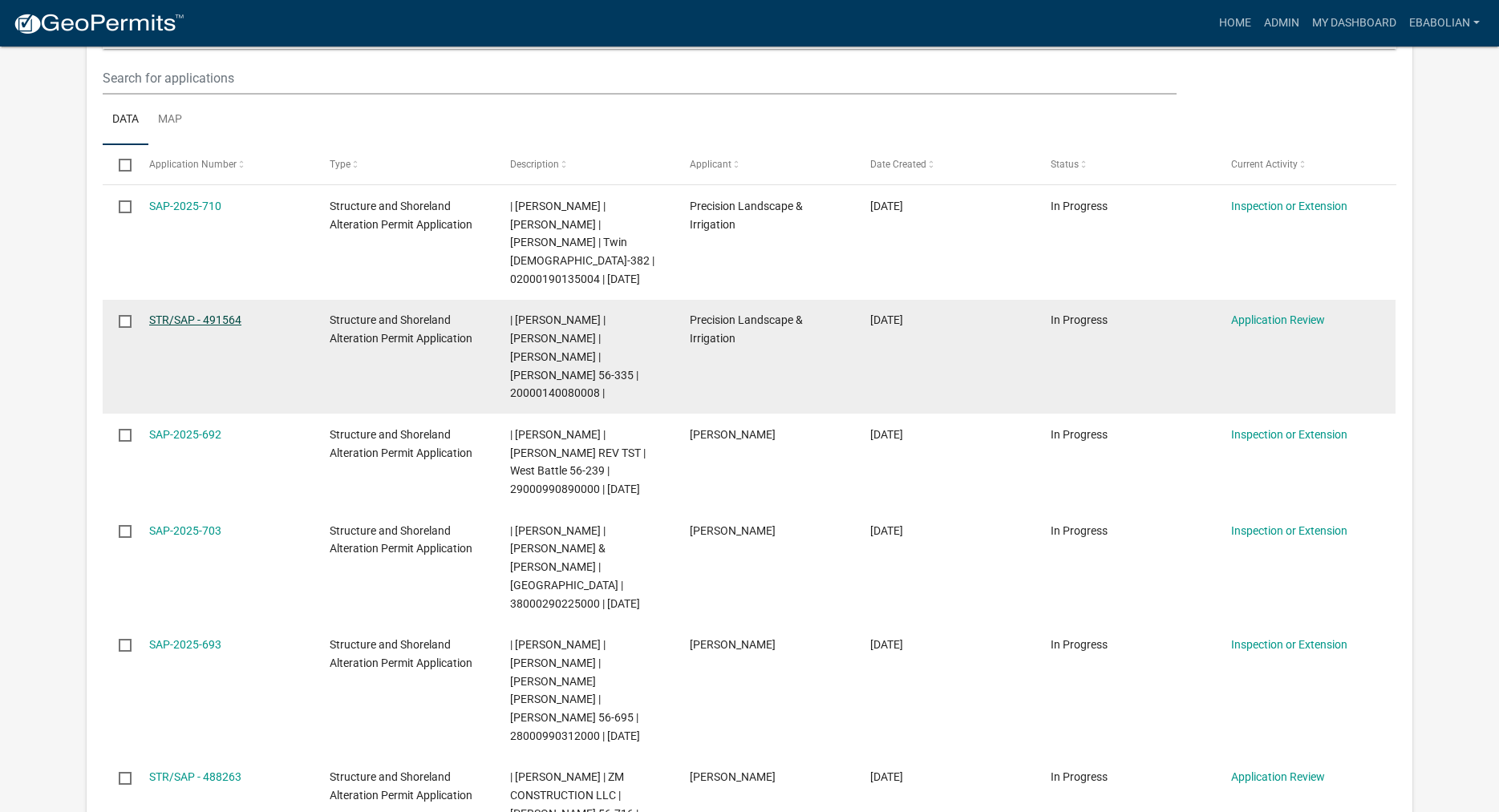
click at [216, 323] on link "STR/SAP - 491564" at bounding box center [195, 320] width 92 height 13
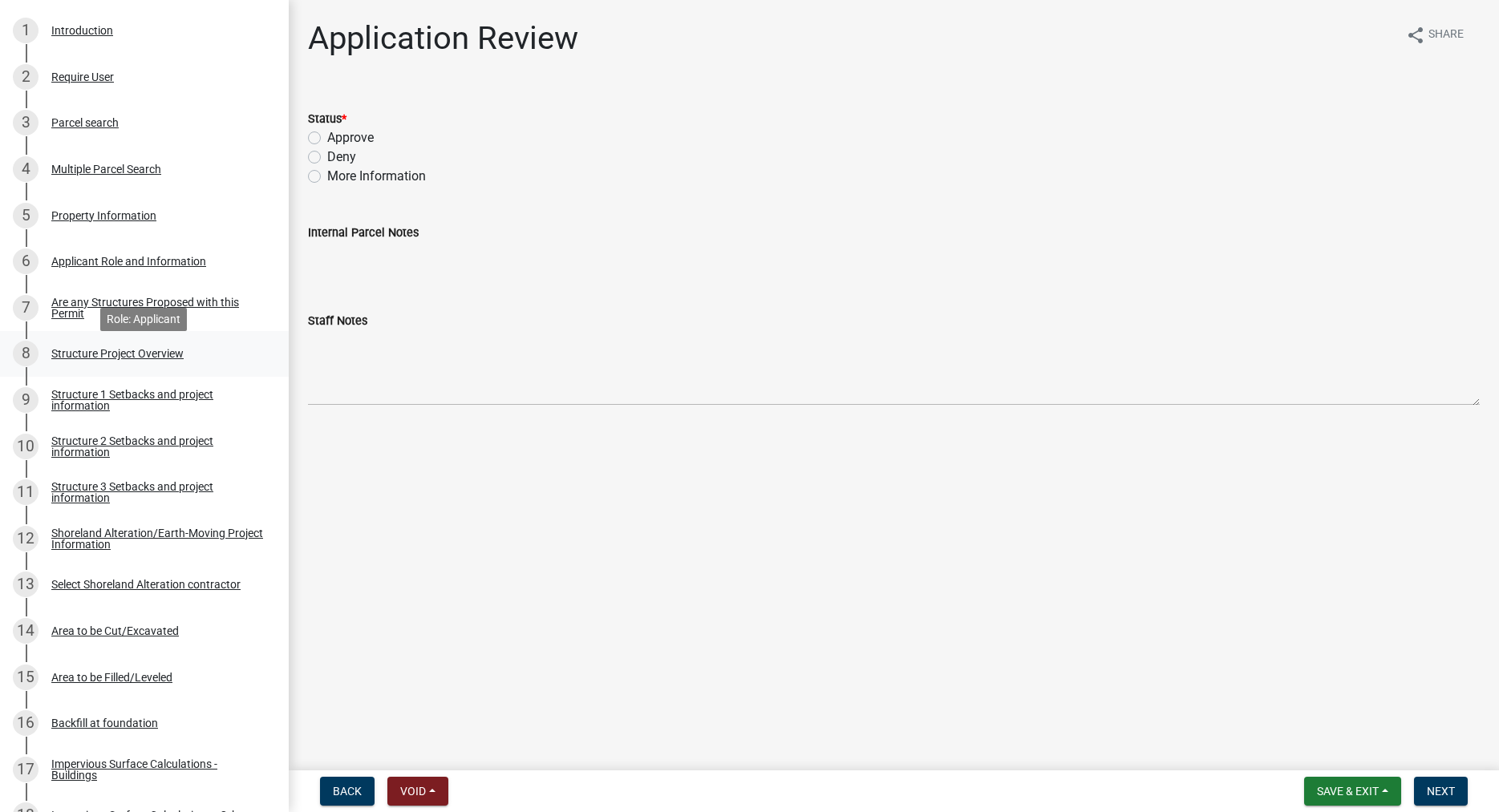
scroll to position [327, 0]
click at [81, 539] on div "Shoreland Alteration/Earth-Moving Project Information" at bounding box center [157, 538] width 212 height 23
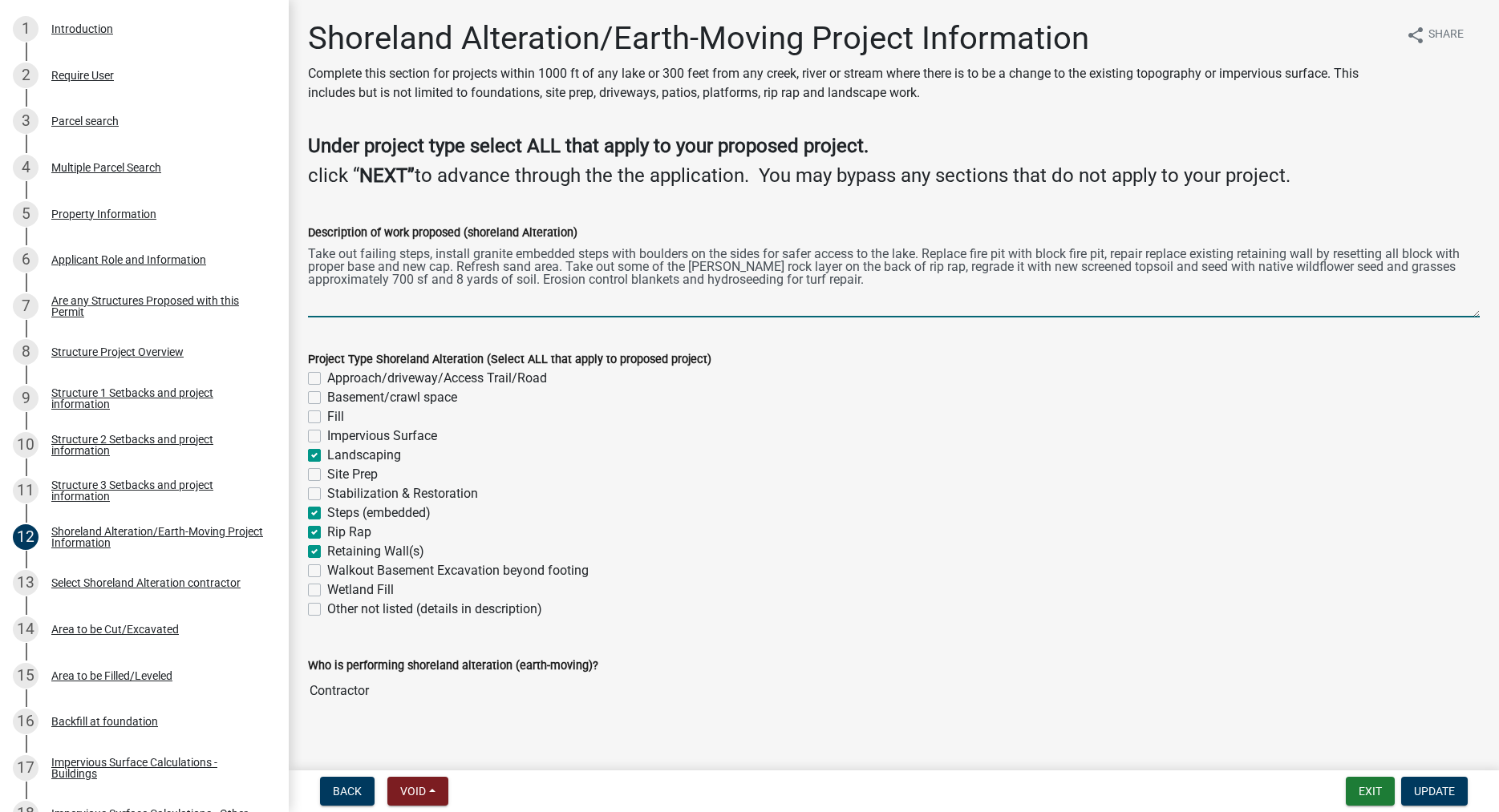
drag, startPoint x: 308, startPoint y: 253, endPoint x: 912, endPoint y: 319, distance: 607.6
click at [912, 318] on textarea "Take out failing steps, install granite embedded steps with boulders on the sid…" at bounding box center [894, 280] width 1172 height 76
